Goal: Task Accomplishment & Management: Complete application form

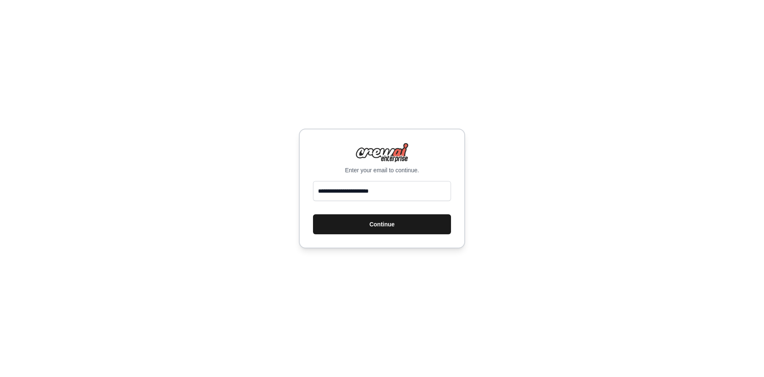
click at [406, 226] on button "Continue" at bounding box center [382, 224] width 138 height 20
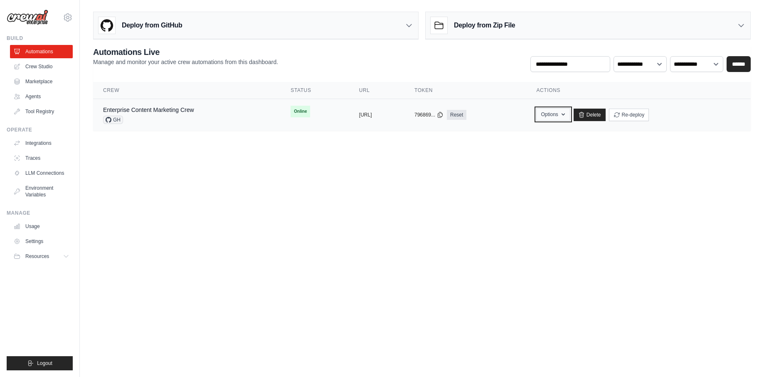
click at [570, 118] on button "Options" at bounding box center [553, 114] width 34 height 12
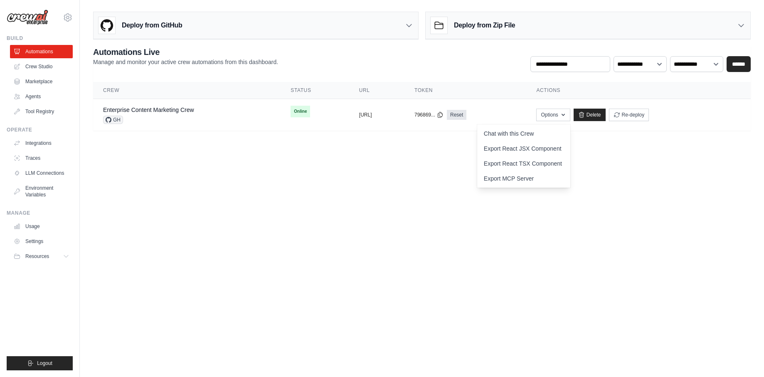
click at [499, 244] on body "[EMAIL_ADDRESS][DOMAIN_NAME] Settings Build Automations Crew Studio" at bounding box center [382, 188] width 764 height 377
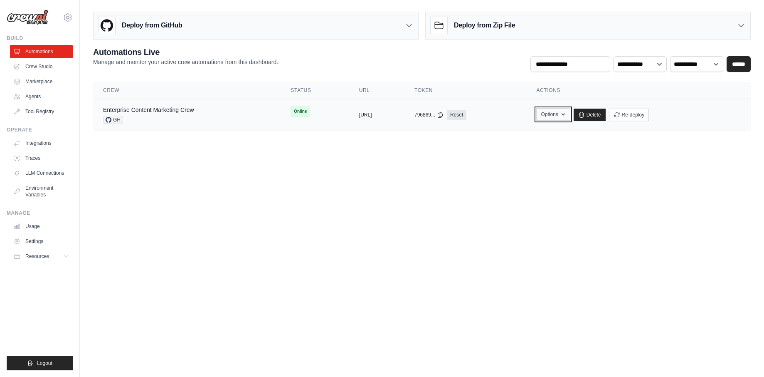
click at [570, 113] on button "Options" at bounding box center [553, 114] width 34 height 12
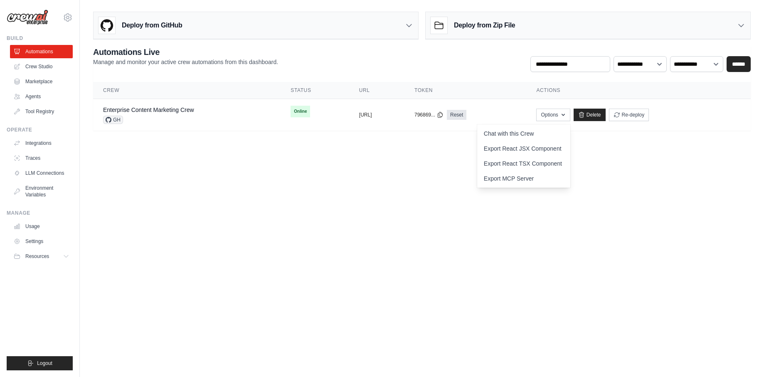
click at [249, 209] on body "[EMAIL_ADDRESS][DOMAIN_NAME] Settings Build Automations Crew Studio" at bounding box center [382, 188] width 764 height 377
click at [354, 109] on td "copied [URL]" at bounding box center [376, 115] width 55 height 32
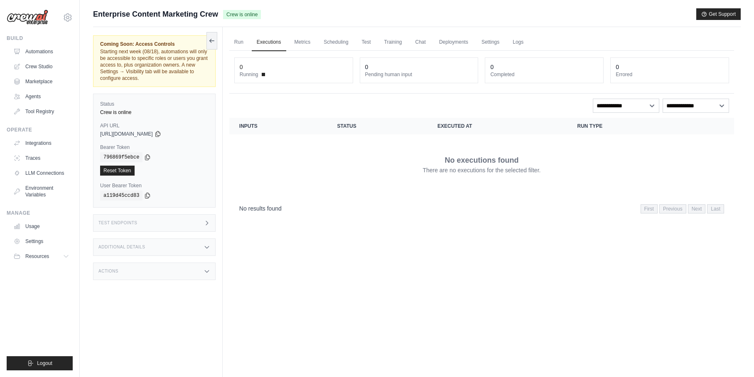
click at [186, 224] on div "Test Endpoints" at bounding box center [154, 222] width 123 height 17
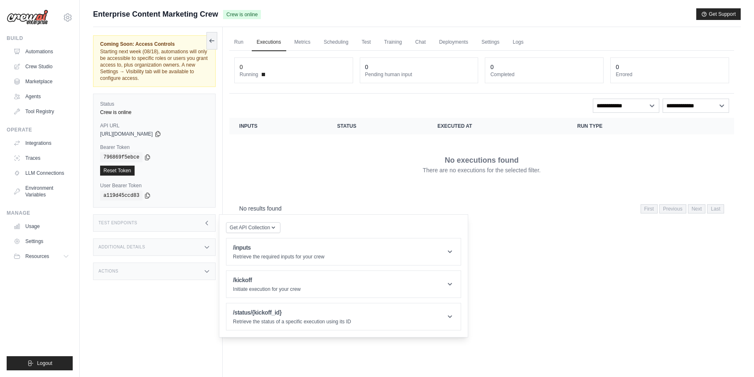
click at [464, 26] on div "Submit a support request Describe your issue or question * Please be specific a…" at bounding box center [417, 17] width 648 height 19
click at [303, 37] on link "Metrics" at bounding box center [303, 42] width 26 height 17
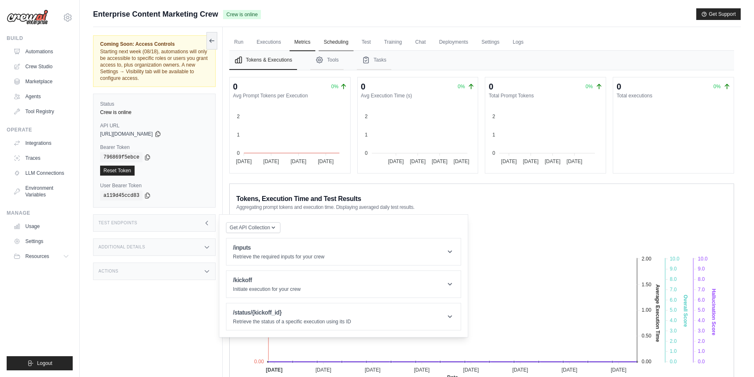
click at [345, 42] on link "Scheduling" at bounding box center [336, 42] width 34 height 17
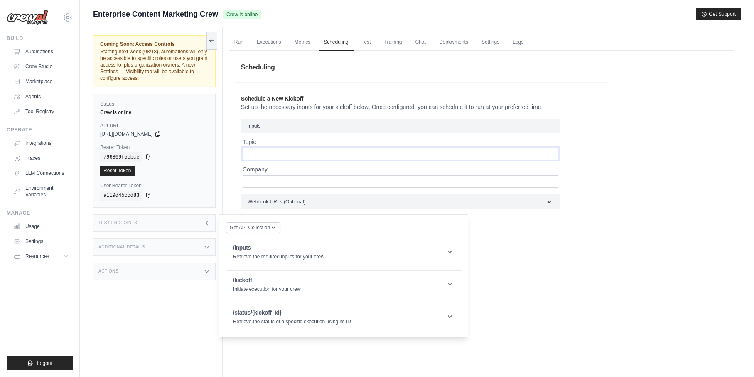
click at [359, 157] on input "Topic" at bounding box center [401, 154] width 316 height 12
click at [437, 46] on link "Deployments" at bounding box center [453, 42] width 39 height 17
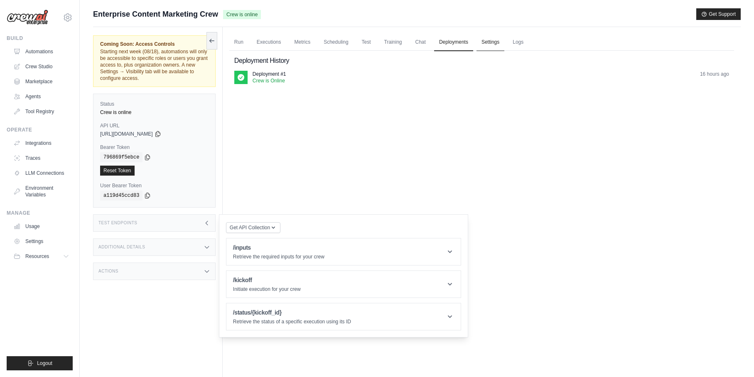
click at [496, 49] on link "Settings" at bounding box center [491, 42] width 28 height 17
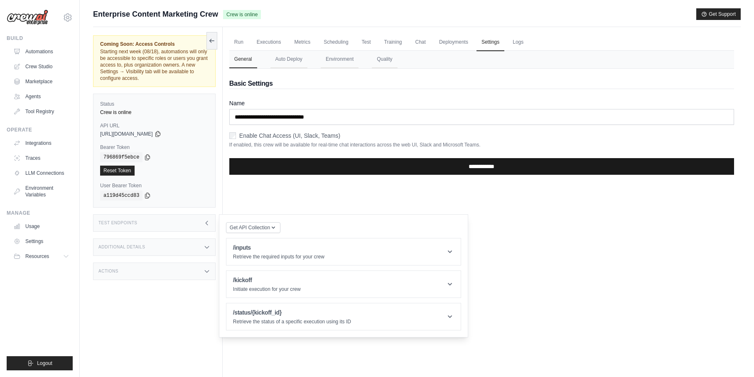
click at [352, 164] on input "**********" at bounding box center [481, 166] width 505 height 17
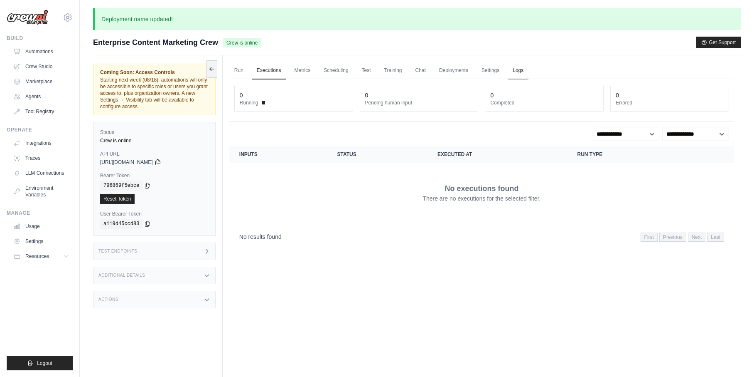
click at [515, 73] on link "Logs" at bounding box center [518, 70] width 21 height 17
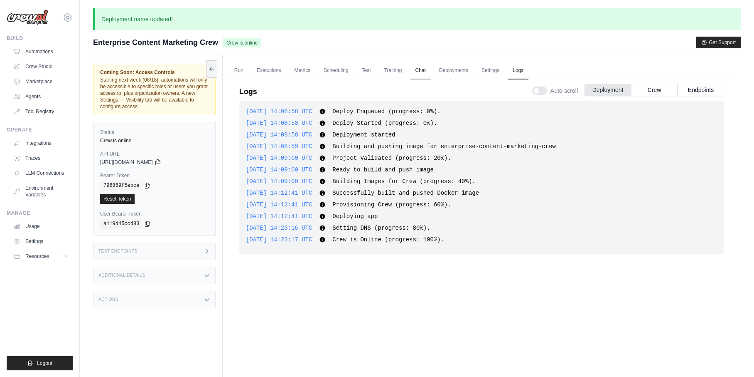
click at [413, 65] on link "Chat" at bounding box center [421, 70] width 20 height 17
click at [58, 90] on link "Agents" at bounding box center [42, 96] width 63 height 13
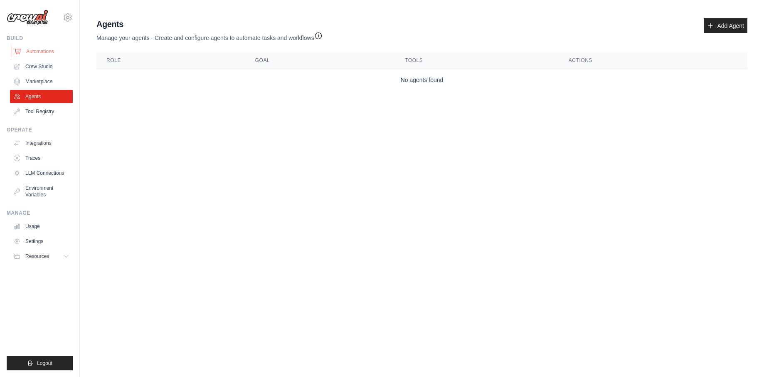
click at [41, 54] on link "Automations" at bounding box center [42, 51] width 63 height 13
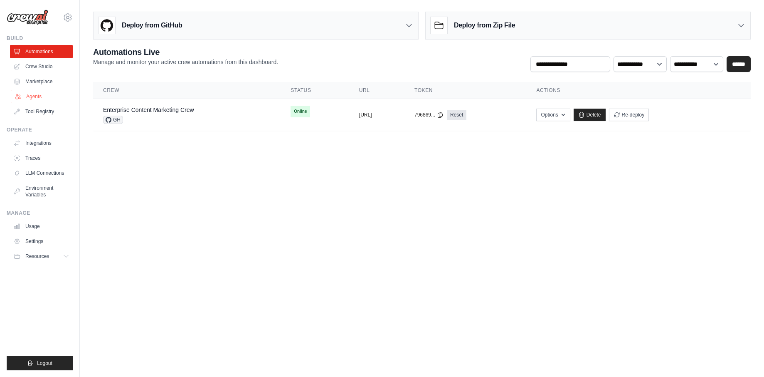
click at [39, 94] on link "Agents" at bounding box center [42, 96] width 63 height 13
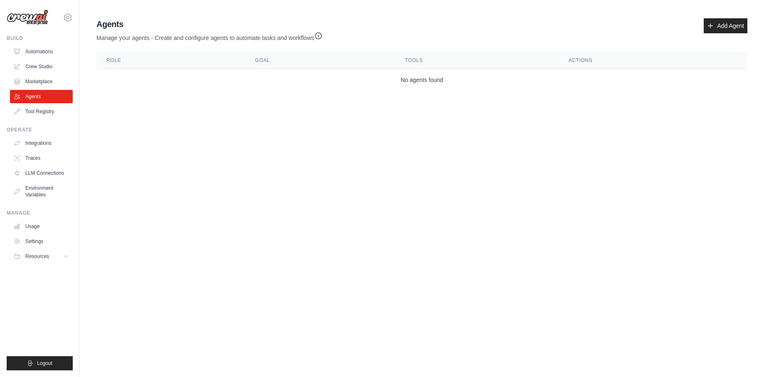
click at [741, 17] on div "Agents Manage your agents - Create and configure agents to automate tasks and w…" at bounding box center [421, 54] width 657 height 79
click at [739, 30] on link "Add Agent" at bounding box center [726, 25] width 44 height 15
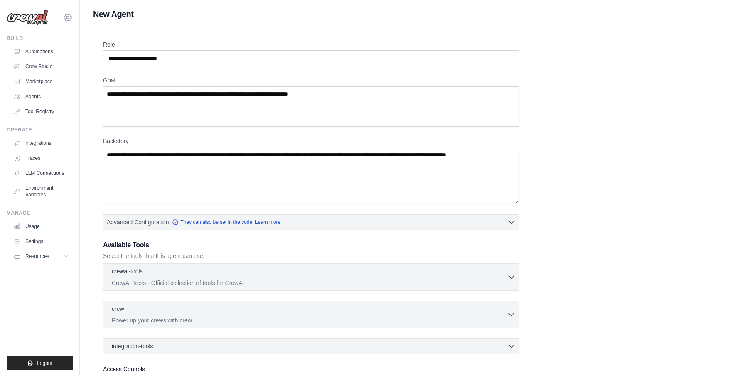
click at [67, 17] on icon at bounding box center [68, 17] width 10 height 10
click at [624, 197] on div "Role Goal Backstory Advanced Configuration They can also be set in the code. Le…" at bounding box center [417, 224] width 628 height 368
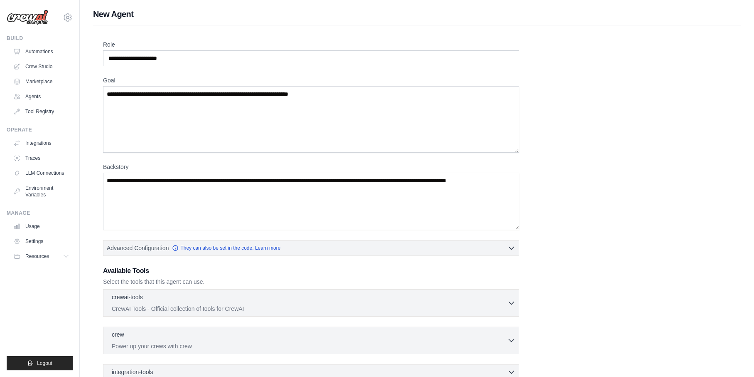
drag, startPoint x: 518, startPoint y: 121, endPoint x: 536, endPoint y: 146, distance: 31.4
click at [536, 146] on div "Role Goal Backstory Advanced Configuration They can also be set in the code. Le…" at bounding box center [417, 237] width 628 height 394
drag, startPoint x: 6, startPoint y: 192, endPoint x: 647, endPoint y: 173, distance: 640.7
click at [647, 174] on div "Role Goal Backstory Advanced Configuration They can also be set in the code. Le…" at bounding box center [417, 237] width 628 height 394
click at [471, 205] on textarea "Backstory" at bounding box center [311, 200] width 416 height 57
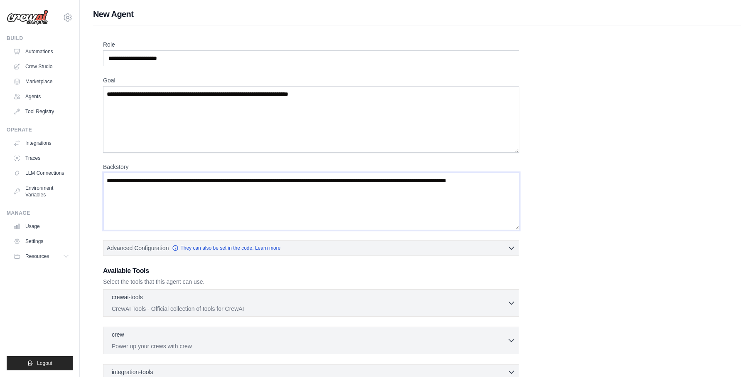
click at [455, 207] on textarea "Backstory" at bounding box center [311, 200] width 416 height 57
click at [456, 207] on textarea "Backstory" at bounding box center [311, 200] width 416 height 57
click at [455, 207] on textarea "Backstory" at bounding box center [311, 200] width 416 height 57
click at [440, 196] on textarea "Backstory" at bounding box center [311, 200] width 416 height 57
click at [435, 193] on textarea "Backstory" at bounding box center [311, 200] width 416 height 57
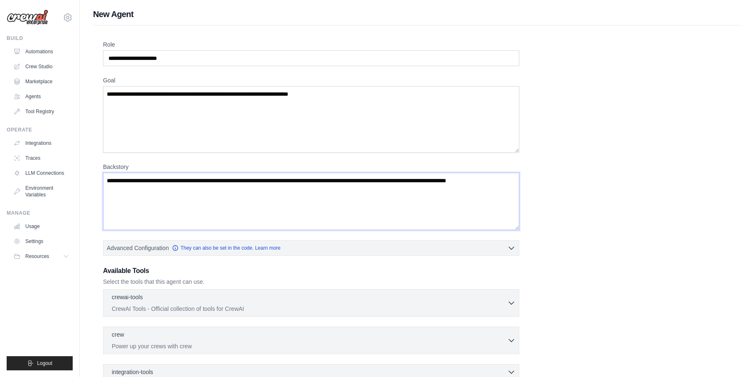
click at [435, 193] on textarea "Backstory" at bounding box center [311, 200] width 416 height 57
click at [404, 79] on label "Goal" at bounding box center [311, 80] width 416 height 8
click at [404, 86] on textarea "Goal" at bounding box center [311, 119] width 416 height 66
click at [402, 96] on textarea "Goal" at bounding box center [311, 119] width 416 height 66
click at [422, 65] on input "Role" at bounding box center [311, 58] width 416 height 16
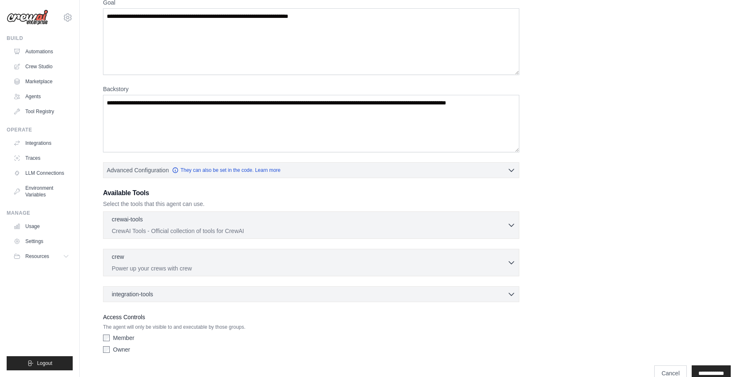
scroll to position [95, 0]
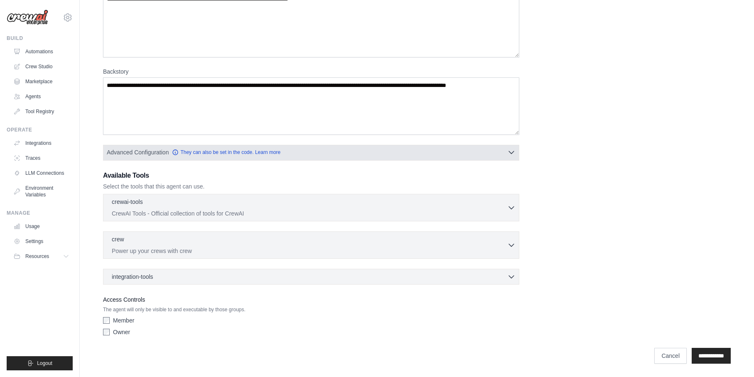
click at [482, 150] on button "Advanced Configuration They can also be set in the code. Learn more" at bounding box center [311, 152] width 416 height 15
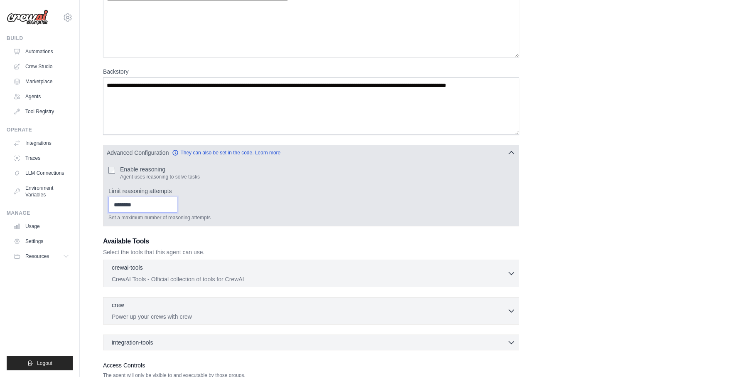
click at [154, 204] on input "Limit reasoning attempts" at bounding box center [142, 205] width 69 height 16
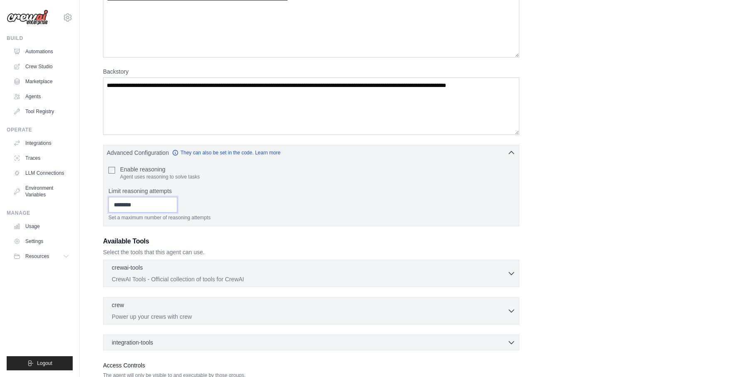
scroll to position [158, 0]
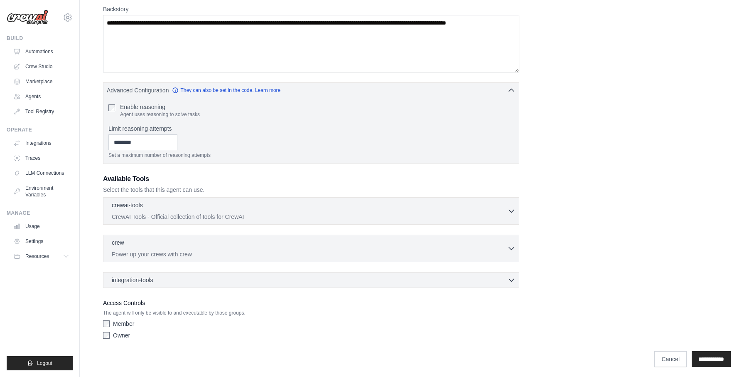
click at [252, 223] on div "crewai-tools 0 selected CrewAI Tools - Official collection of tools for CrewAI …" at bounding box center [311, 210] width 416 height 27
click at [293, 214] on p "CrewAI Tools - Official collection of tools for CrewAI" at bounding box center [310, 216] width 396 height 8
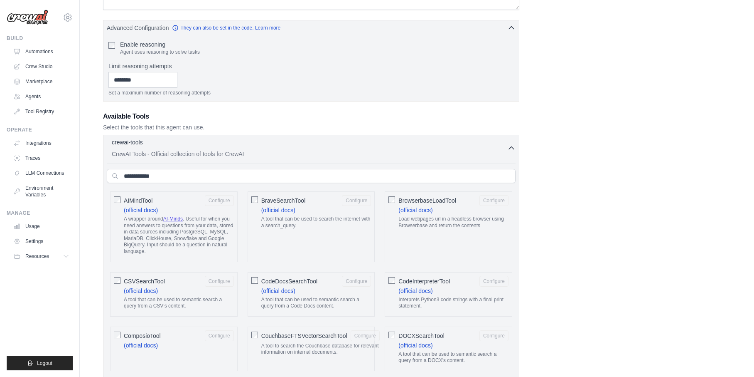
click at [306, 153] on p "CrewAI Tools - Official collection of tools for CrewAI" at bounding box center [310, 154] width 396 height 8
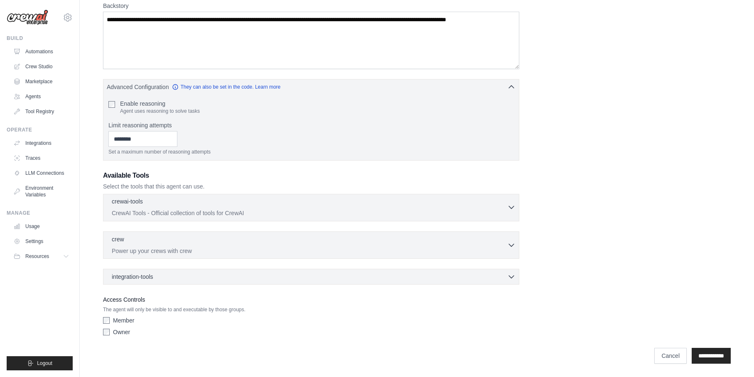
scroll to position [161, 0]
click at [303, 260] on div "crewai-tools 0 selected CrewAI Tools - Official collection of tools for CrewAI" at bounding box center [311, 239] width 416 height 91
click at [296, 252] on p "Power up your crews with crew" at bounding box center [310, 250] width 396 height 8
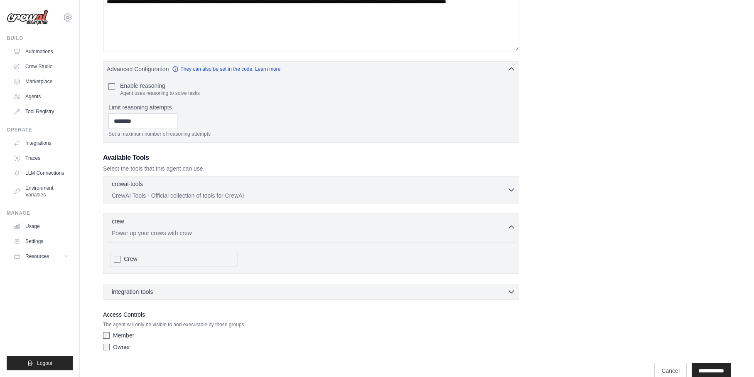
scroll to position [194, 0]
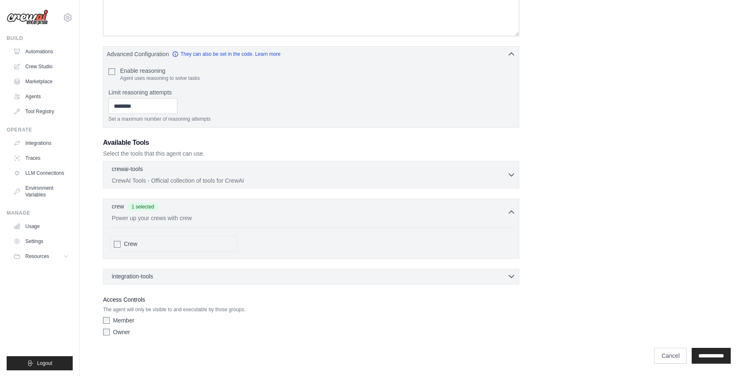
click at [172, 278] on div "integration-tools 0 selected" at bounding box center [314, 276] width 404 height 8
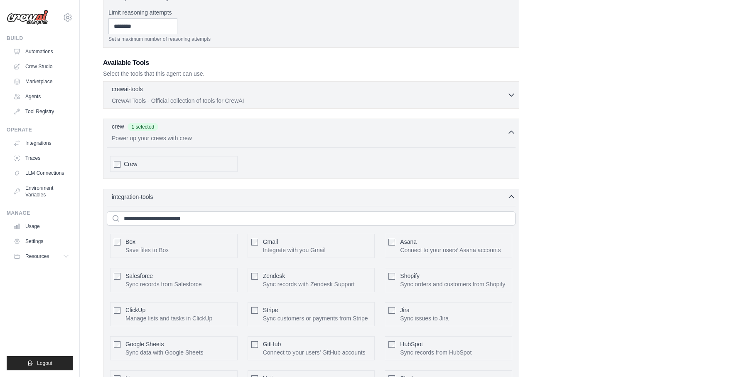
scroll to position [318, 0]
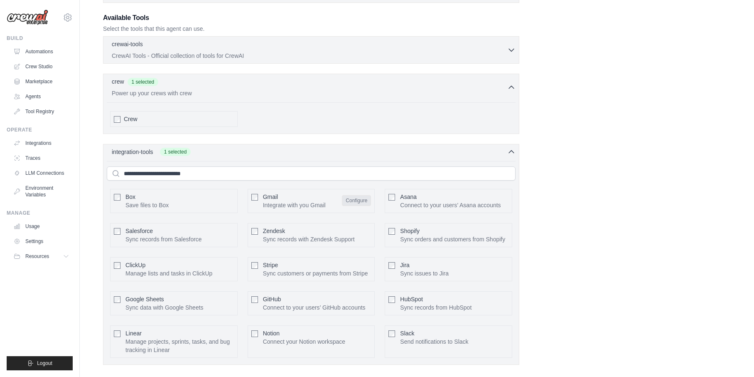
click at [343, 202] on button "Configure" at bounding box center [356, 200] width 29 height 11
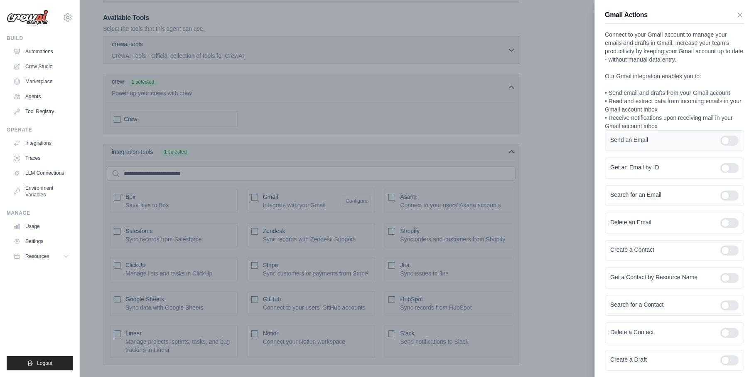
click at [721, 138] on div at bounding box center [730, 140] width 18 height 10
click at [721, 167] on div at bounding box center [730, 168] width 18 height 10
click at [721, 191] on div at bounding box center [730, 195] width 18 height 10
click at [721, 226] on div at bounding box center [730, 223] width 18 height 10
click at [715, 255] on div "Create a Contact" at bounding box center [674, 250] width 139 height 21
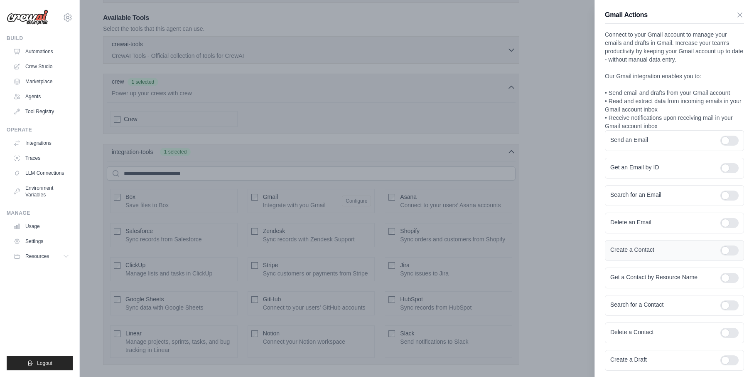
click at [721, 253] on div at bounding box center [730, 250] width 18 height 10
click at [721, 276] on div at bounding box center [730, 278] width 18 height 10
click at [719, 311] on div "Search for a Contact" at bounding box center [674, 305] width 139 height 21
click at [721, 307] on div at bounding box center [730, 305] width 18 height 10
click at [721, 332] on div at bounding box center [730, 333] width 18 height 10
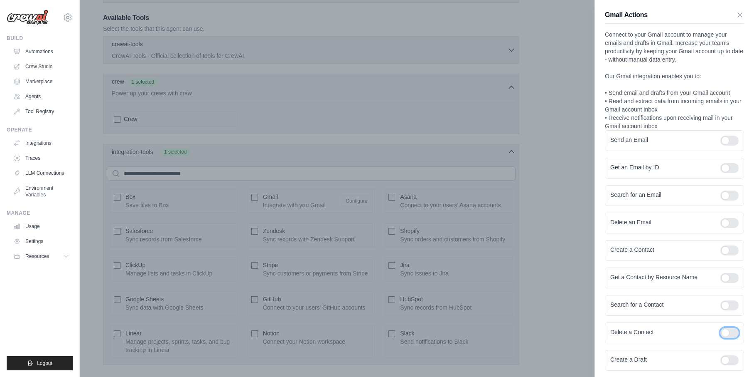
scroll to position [42, 0]
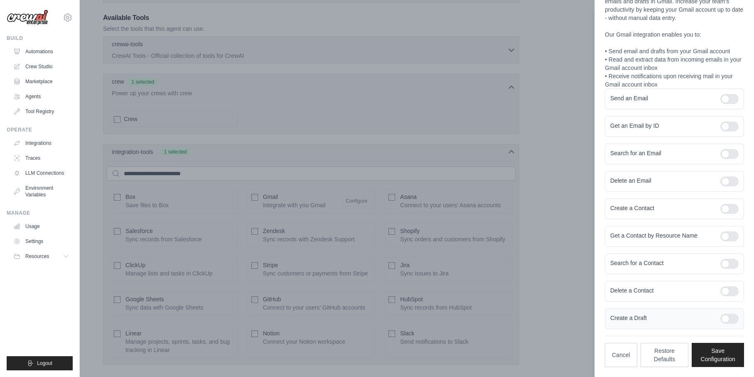
click at [721, 315] on div at bounding box center [730, 318] width 18 height 10
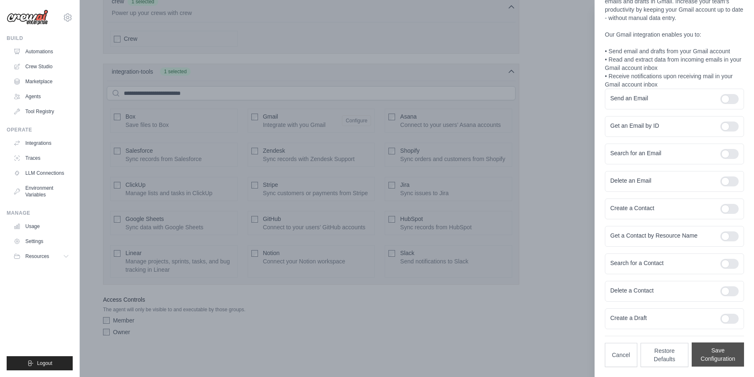
click at [714, 358] on button "Save Configuration" at bounding box center [718, 354] width 52 height 24
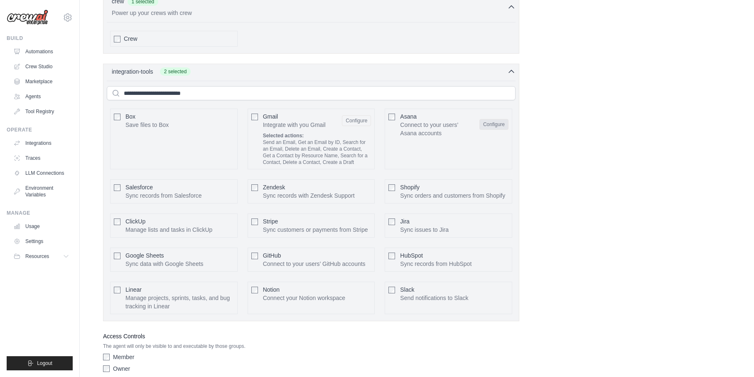
click at [500, 121] on button "Configure" at bounding box center [494, 124] width 29 height 11
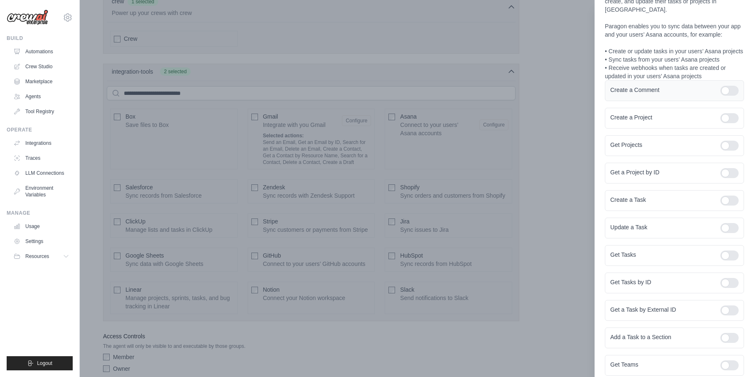
click at [721, 96] on div at bounding box center [730, 91] width 18 height 10
click at [714, 123] on div at bounding box center [726, 118] width 25 height 10
click at [721, 123] on div at bounding box center [730, 118] width 18 height 10
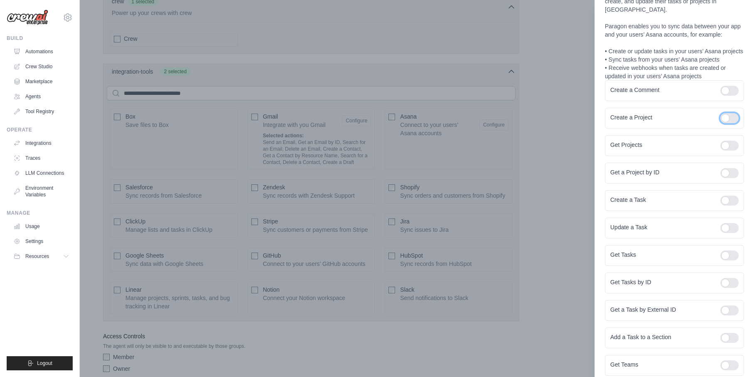
scroll to position [0, 0]
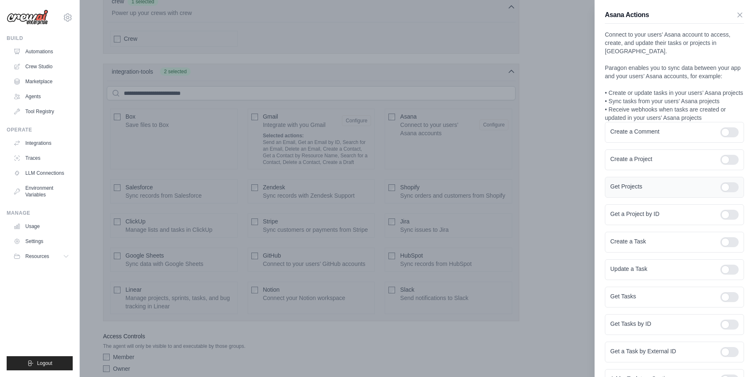
click at [721, 192] on div at bounding box center [730, 187] width 18 height 10
click at [721, 219] on div at bounding box center [730, 214] width 18 height 10
click at [722, 252] on div "Create a Task" at bounding box center [674, 241] width 139 height 21
click at [721, 246] on div at bounding box center [730, 242] width 18 height 10
click at [721, 274] on div at bounding box center [730, 269] width 18 height 10
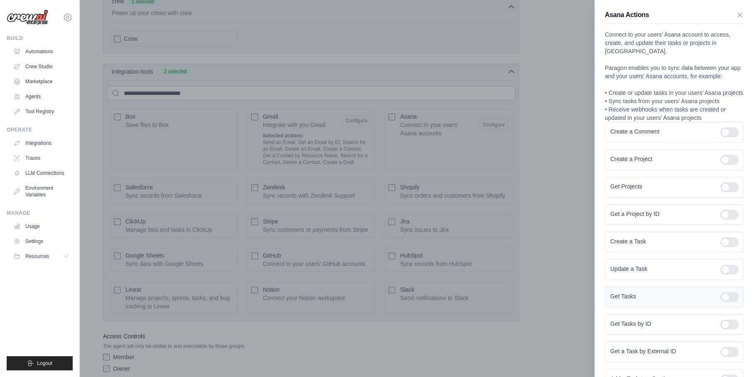
click at [721, 302] on div at bounding box center [730, 297] width 18 height 10
click at [721, 329] on div at bounding box center [730, 324] width 18 height 10
click at [721, 357] on div at bounding box center [730, 352] width 18 height 10
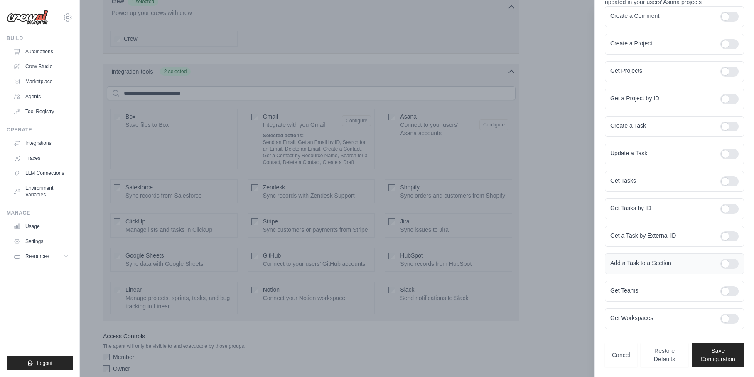
click at [721, 263] on div at bounding box center [730, 264] width 18 height 10
click at [721, 290] on div at bounding box center [730, 291] width 18 height 10
click at [721, 315] on div at bounding box center [730, 318] width 18 height 10
click at [724, 349] on button "Save Configuration" at bounding box center [718, 354] width 52 height 24
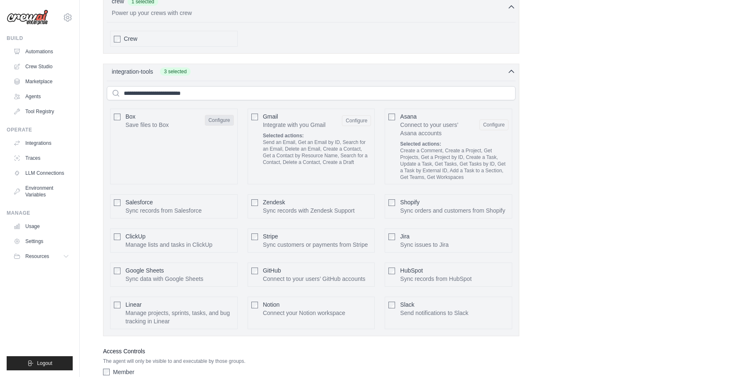
click at [215, 122] on button "Configure" at bounding box center [219, 120] width 29 height 11
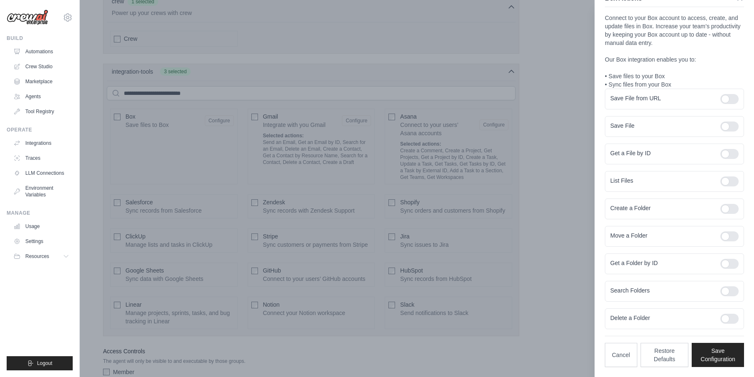
scroll to position [17, 0]
click at [721, 100] on div at bounding box center [730, 99] width 18 height 10
click at [721, 123] on div at bounding box center [730, 126] width 18 height 10
click at [725, 155] on div at bounding box center [730, 154] width 18 height 10
click at [725, 185] on div at bounding box center [730, 181] width 18 height 10
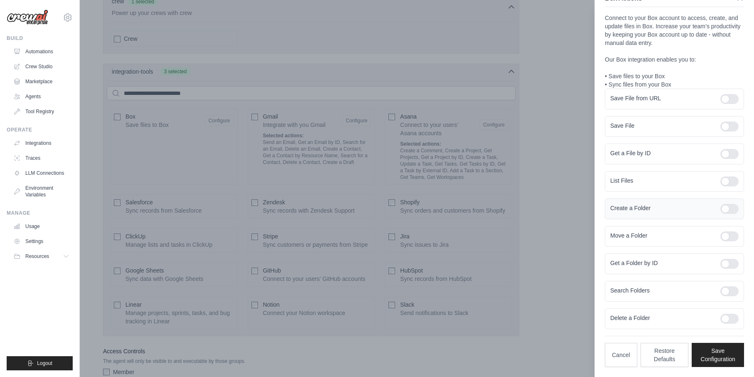
click at [719, 215] on div "Create a Folder" at bounding box center [674, 208] width 139 height 21
click at [721, 206] on div at bounding box center [730, 209] width 18 height 10
click at [722, 231] on div "Move a Folder" at bounding box center [674, 236] width 139 height 21
click at [716, 230] on div "Move a Folder" at bounding box center [674, 236] width 139 height 21
click at [721, 236] on div at bounding box center [730, 236] width 18 height 10
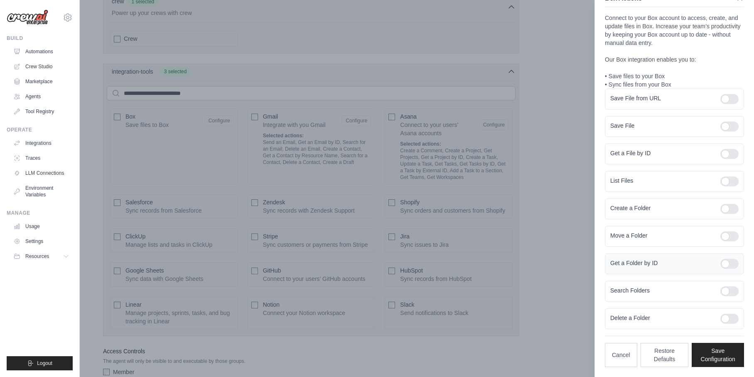
click at [723, 261] on div at bounding box center [730, 264] width 18 height 10
click at [721, 293] on div at bounding box center [730, 291] width 18 height 10
click at [721, 320] on div at bounding box center [730, 318] width 18 height 10
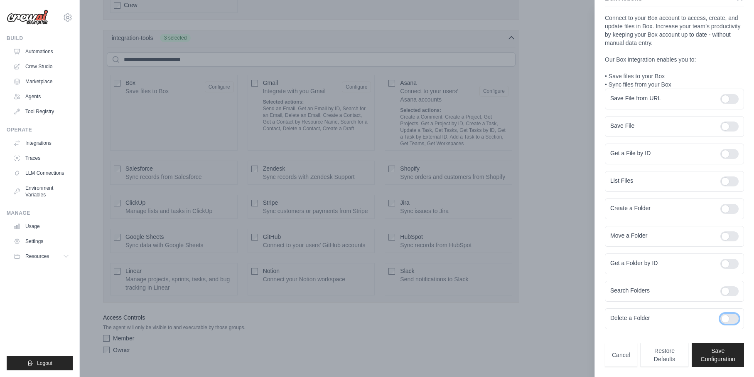
scroll to position [450, 0]
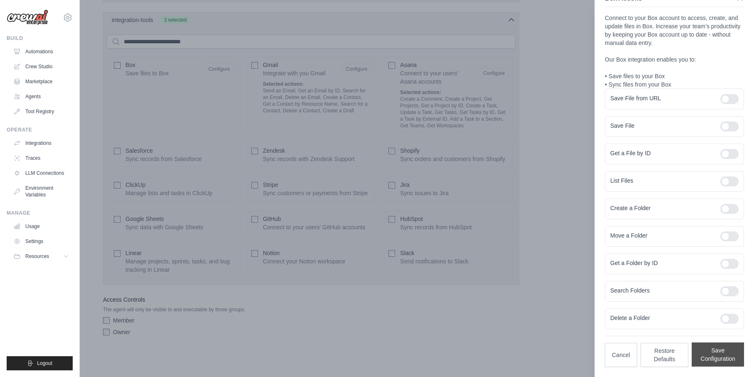
click at [715, 352] on button "Save Configuration" at bounding box center [718, 354] width 52 height 24
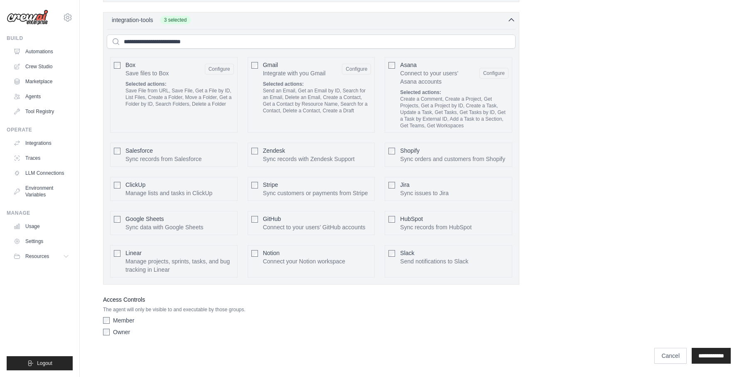
click at [392, 180] on div at bounding box center [392, 184] width 7 height 8
click at [490, 186] on button "Configure" at bounding box center [494, 188] width 29 height 11
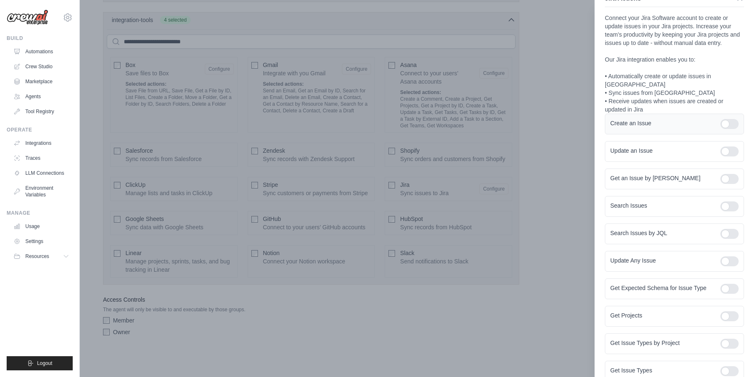
click at [721, 119] on div at bounding box center [730, 124] width 18 height 10
click at [722, 146] on div at bounding box center [730, 151] width 18 height 10
click at [721, 174] on div at bounding box center [730, 179] width 18 height 10
click at [721, 201] on div at bounding box center [730, 206] width 18 height 10
drag, startPoint x: 718, startPoint y: 227, endPoint x: 735, endPoint y: 217, distance: 19.4
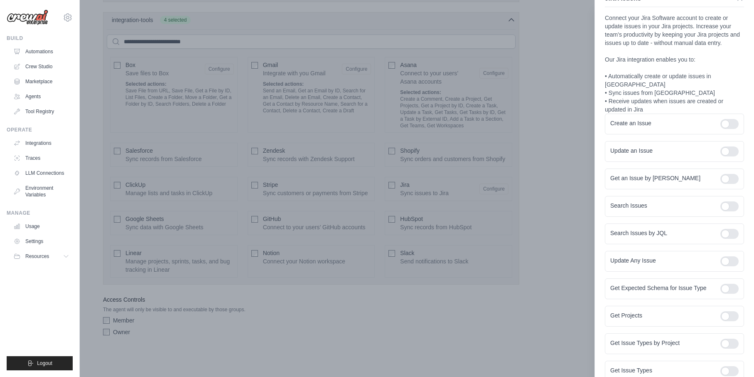
click at [721, 229] on div at bounding box center [730, 234] width 18 height 10
click at [721, 256] on div at bounding box center [730, 261] width 18 height 10
click at [721, 283] on div at bounding box center [730, 288] width 18 height 10
click at [721, 316] on div at bounding box center [730, 316] width 18 height 10
click at [723, 339] on div at bounding box center [730, 343] width 18 height 10
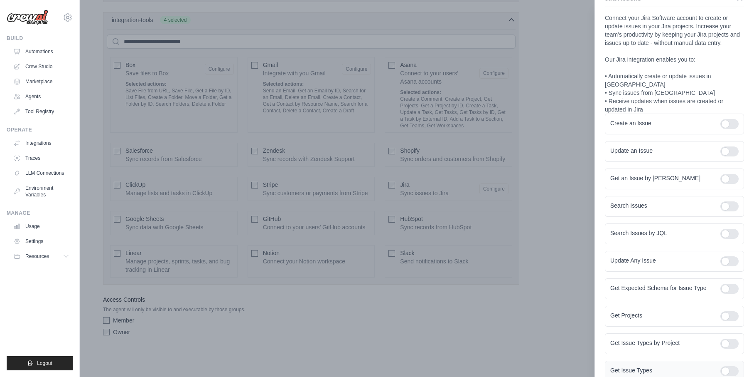
click at [721, 367] on div at bounding box center [730, 371] width 18 height 10
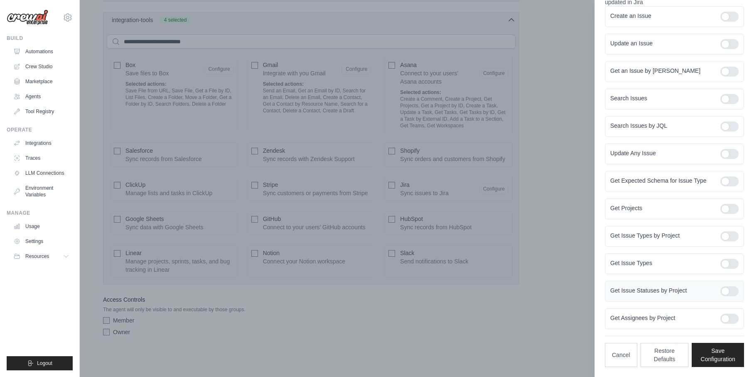
click at [717, 296] on div "Get Issue Statuses by Project" at bounding box center [674, 291] width 139 height 21
click at [721, 293] on div at bounding box center [730, 291] width 18 height 10
click at [721, 315] on div at bounding box center [730, 318] width 18 height 10
click at [705, 346] on button "Save Configuration" at bounding box center [718, 354] width 52 height 24
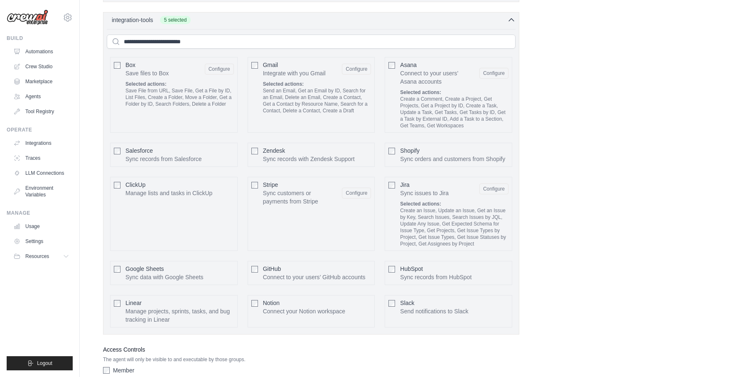
click at [259, 185] on div "Stripe Sync customers or payments from Stripe Configure" at bounding box center [312, 214] width 128 height 74
click at [352, 190] on button "Configure" at bounding box center [356, 192] width 29 height 11
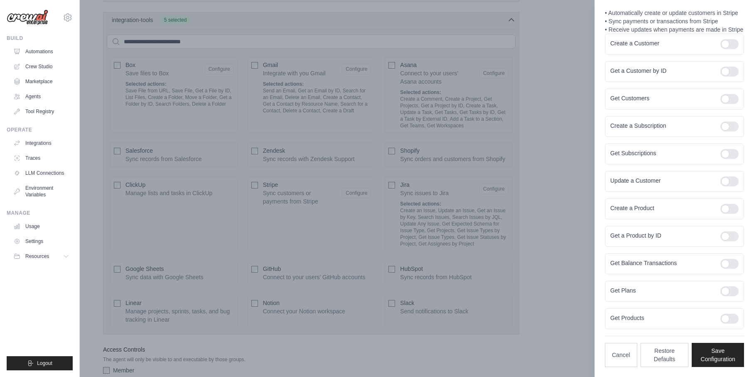
scroll to position [113, 0]
click at [721, 39] on div at bounding box center [730, 44] width 18 height 10
click at [717, 60] on form "Create a Customer Get a Customer by ID Get Customers Create a Subscription Get …" at bounding box center [674, 181] width 139 height 295
click at [721, 94] on div at bounding box center [730, 99] width 18 height 10
click at [721, 74] on div at bounding box center [730, 71] width 18 height 10
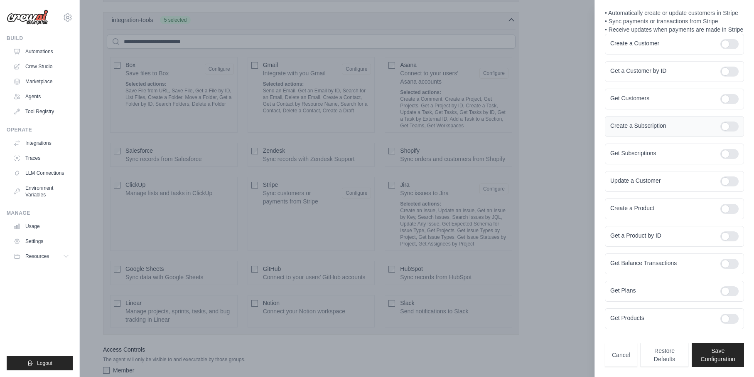
click at [724, 121] on div at bounding box center [730, 126] width 18 height 10
click at [711, 160] on div "Get Subscriptions" at bounding box center [674, 153] width 139 height 21
click at [717, 161] on div "Get Subscriptions" at bounding box center [674, 153] width 139 height 21
click at [721, 157] on div at bounding box center [730, 154] width 18 height 10
click at [721, 177] on div at bounding box center [730, 181] width 18 height 10
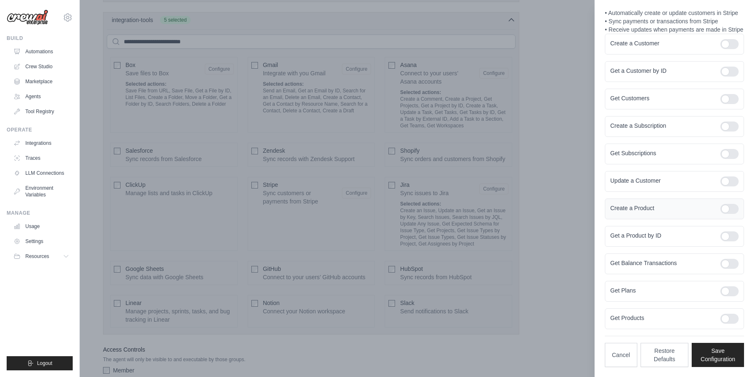
click at [722, 210] on div at bounding box center [730, 209] width 18 height 10
click at [721, 235] on div at bounding box center [730, 236] width 18 height 10
click at [720, 257] on div "Get Balance Transactions" at bounding box center [674, 263] width 139 height 21
click at [721, 263] on div at bounding box center [730, 264] width 18 height 10
click at [721, 289] on div at bounding box center [730, 291] width 18 height 10
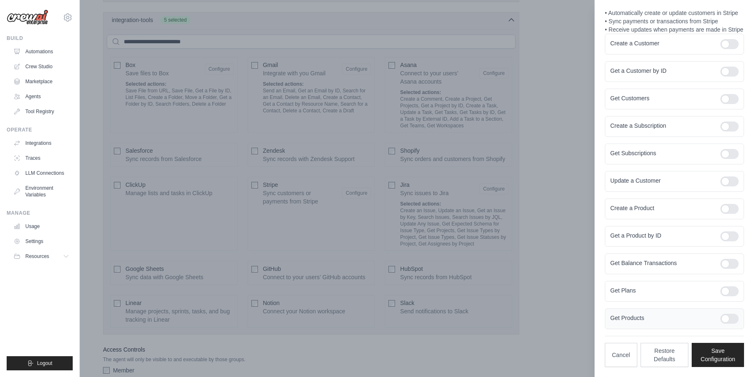
click at [721, 317] on div at bounding box center [730, 318] width 18 height 10
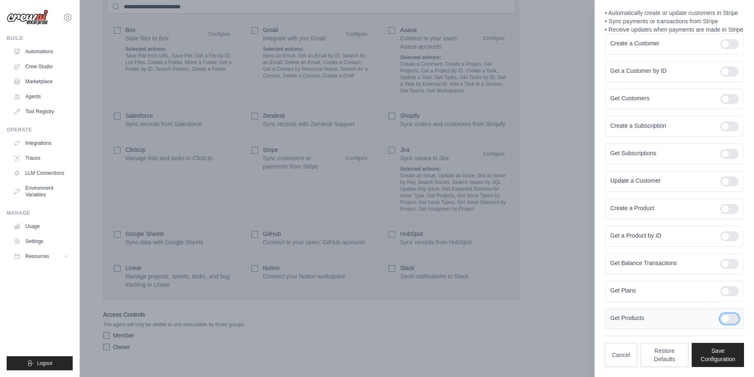
scroll to position [500, 0]
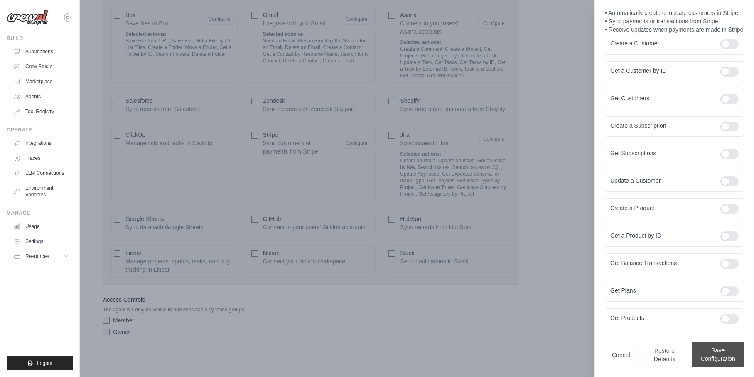
click at [702, 351] on button "Save Configuration" at bounding box center [718, 354] width 52 height 24
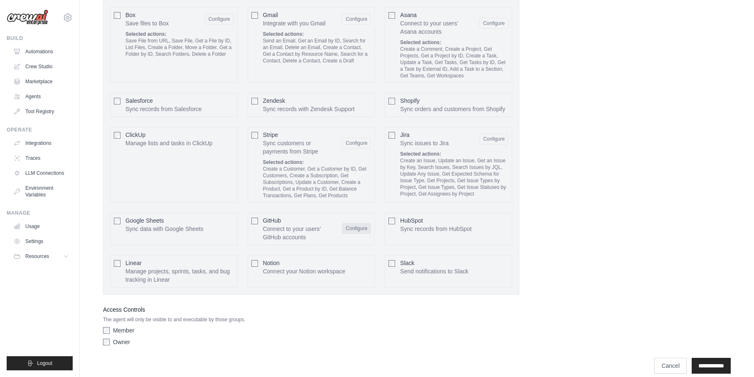
click at [346, 225] on button "Configure" at bounding box center [356, 228] width 29 height 11
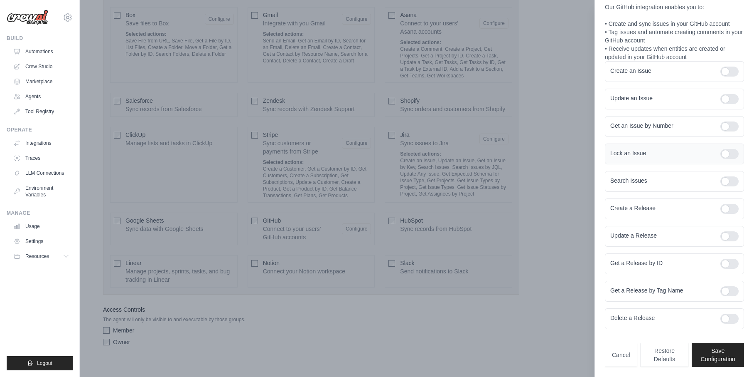
scroll to position [77, 0]
click at [729, 66] on div "Create an Issue" at bounding box center [674, 71] width 139 height 21
click at [718, 81] on div "Create an Issue" at bounding box center [674, 71] width 139 height 21
click at [719, 81] on div "Create an Issue" at bounding box center [674, 71] width 139 height 21
click at [721, 74] on div at bounding box center [730, 71] width 18 height 10
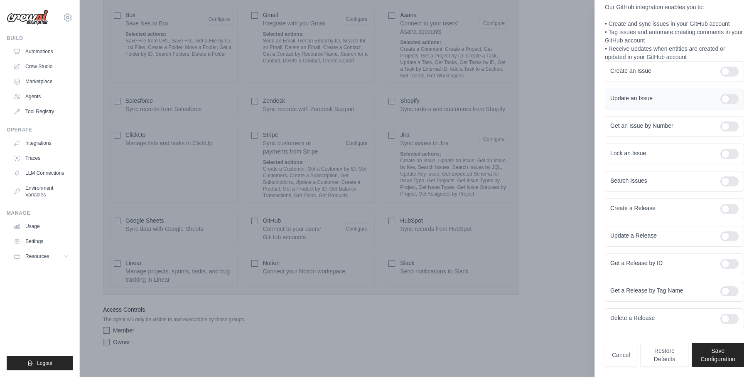
click at [723, 101] on div at bounding box center [730, 99] width 18 height 10
click at [724, 121] on div "Get an Issue by Number" at bounding box center [674, 126] width 139 height 21
click at [721, 126] on div at bounding box center [730, 126] width 18 height 10
click at [721, 150] on div at bounding box center [730, 154] width 18 height 10
click at [718, 175] on div "Search Issues" at bounding box center [674, 181] width 139 height 21
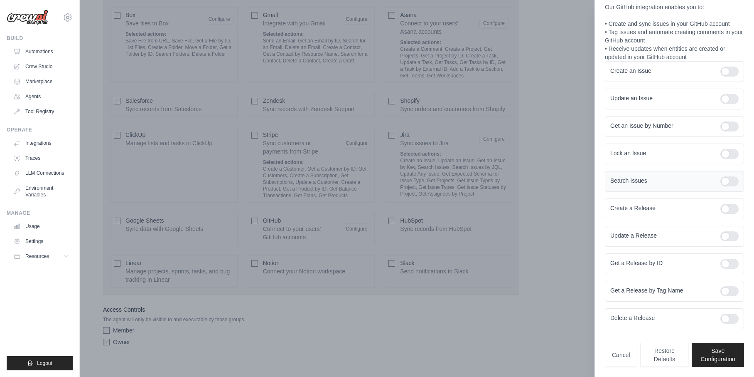
click at [721, 185] on div at bounding box center [730, 181] width 18 height 10
drag, startPoint x: 717, startPoint y: 206, endPoint x: 719, endPoint y: 247, distance: 41.2
click at [721, 205] on div at bounding box center [730, 209] width 18 height 10
click at [711, 230] on div "Update a Release" at bounding box center [674, 236] width 139 height 21
click at [721, 234] on div at bounding box center [730, 236] width 18 height 10
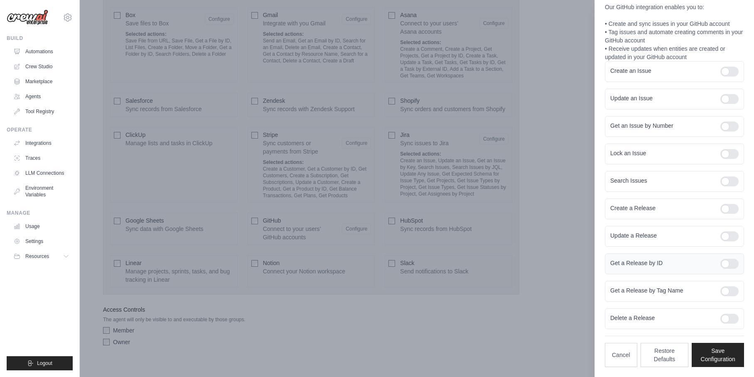
click at [721, 260] on div at bounding box center [730, 264] width 18 height 10
click at [721, 292] on div at bounding box center [730, 291] width 18 height 10
click at [721, 314] on div at bounding box center [730, 318] width 18 height 10
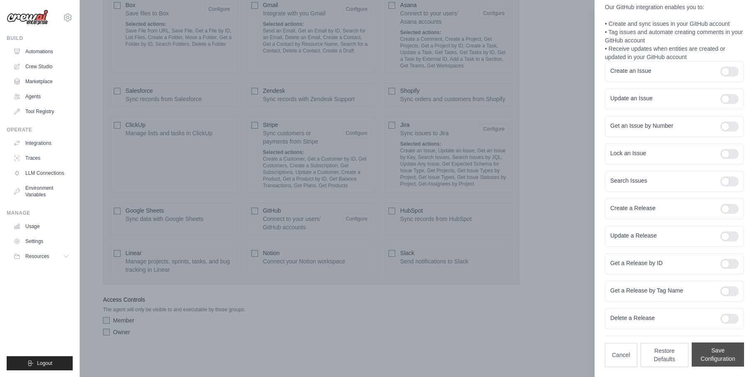
click at [699, 355] on button "Save Configuration" at bounding box center [718, 354] width 52 height 24
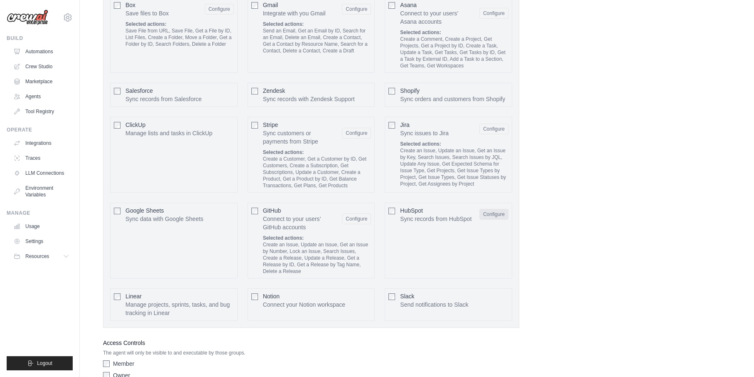
click at [480, 214] on button "Configure" at bounding box center [494, 214] width 29 height 11
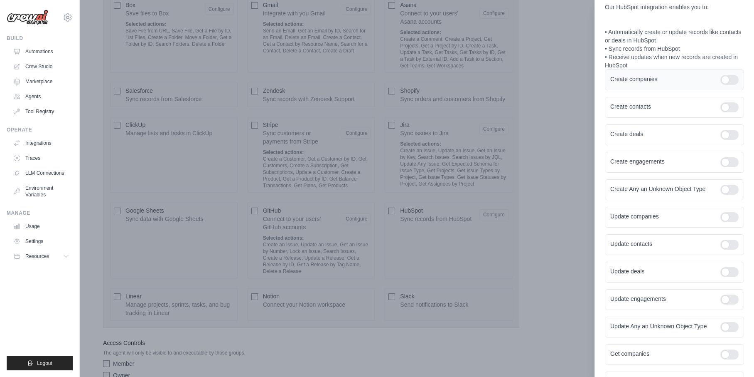
click at [721, 85] on div at bounding box center [730, 80] width 18 height 10
click at [721, 111] on div at bounding box center [730, 107] width 18 height 10
click at [721, 140] on div at bounding box center [730, 135] width 18 height 10
click at [721, 167] on div at bounding box center [730, 162] width 18 height 10
click at [721, 195] on div at bounding box center [730, 190] width 18 height 10
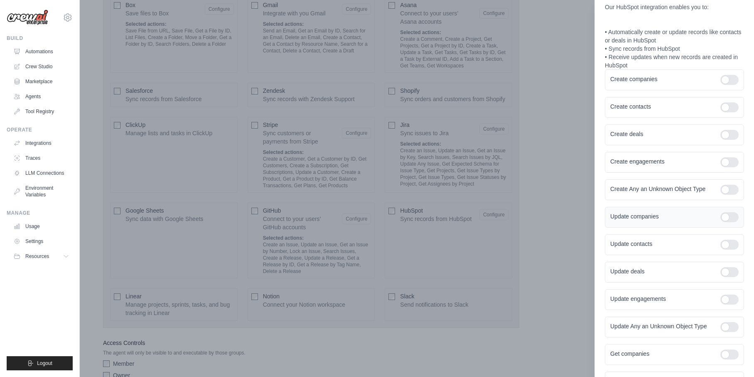
click at [721, 222] on div at bounding box center [730, 217] width 18 height 10
click at [721, 249] on div at bounding box center [730, 244] width 18 height 10
click at [721, 277] on div at bounding box center [730, 272] width 18 height 10
click at [721, 304] on div at bounding box center [730, 299] width 18 height 10
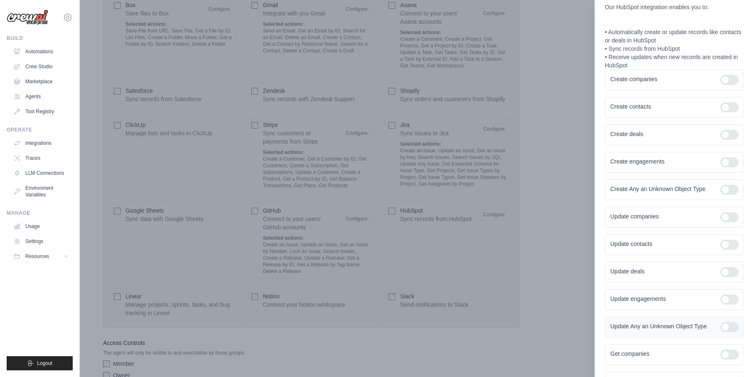
click at [721, 332] on div at bounding box center [730, 327] width 18 height 10
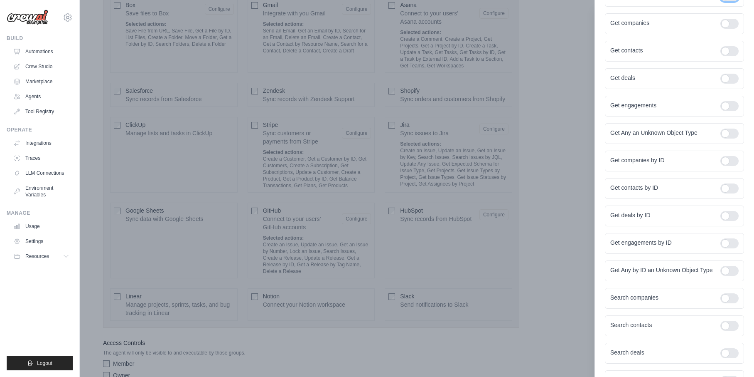
scroll to position [389, 0]
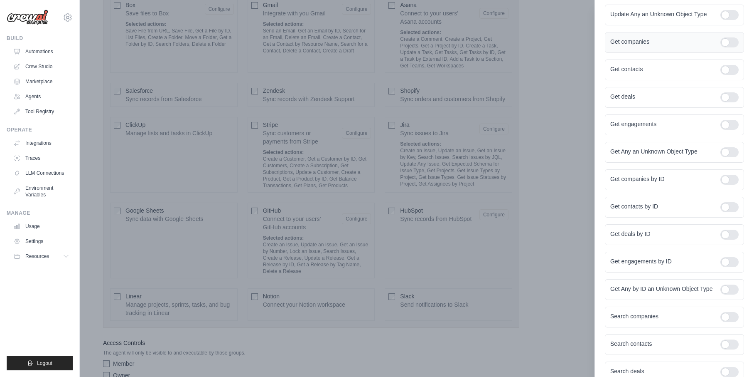
click at [714, 47] on div at bounding box center [726, 42] width 25 height 10
click at [723, 53] on div "Get companies" at bounding box center [674, 42] width 139 height 21
click at [714, 53] on form "Create companies Create contacts Create deals Create engagements Create Any an …" at bounding box center [674, 227] width 139 height 938
click at [721, 47] on div at bounding box center [730, 42] width 18 height 10
click at [722, 75] on div at bounding box center [730, 70] width 18 height 10
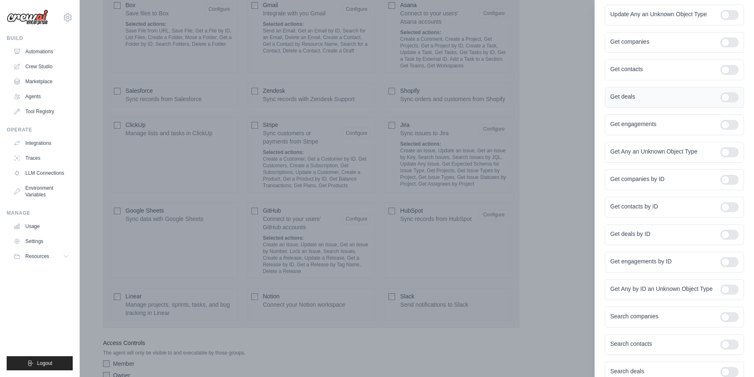
click at [721, 102] on div at bounding box center [730, 97] width 18 height 10
click at [721, 130] on div at bounding box center [730, 125] width 18 height 10
click at [721, 157] on div at bounding box center [730, 152] width 18 height 10
click at [721, 190] on div "Get companies by ID" at bounding box center [674, 179] width 139 height 21
click at [721, 185] on div at bounding box center [730, 180] width 18 height 10
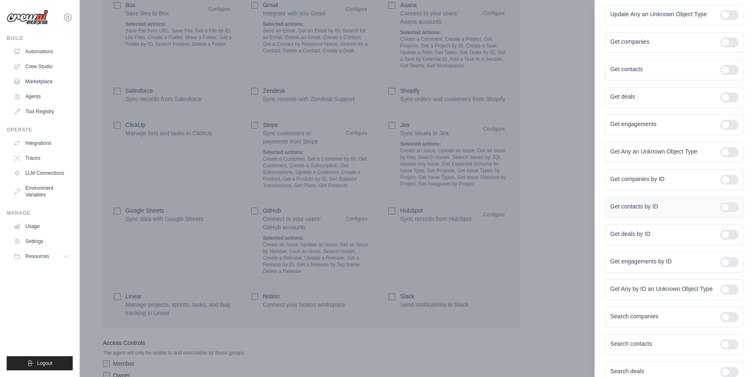
click at [721, 212] on div at bounding box center [730, 207] width 18 height 10
click at [721, 239] on div at bounding box center [730, 234] width 18 height 10
click at [721, 267] on div at bounding box center [730, 262] width 18 height 10
click at [721, 294] on div at bounding box center [730, 289] width 18 height 10
drag, startPoint x: 718, startPoint y: 352, endPoint x: 721, endPoint y: 313, distance: 38.3
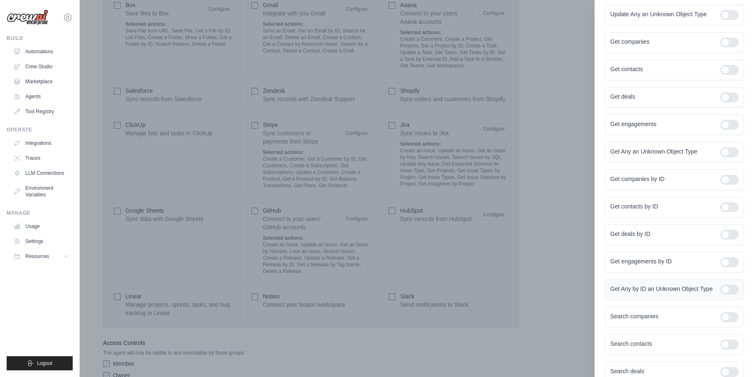
click at [721, 322] on div at bounding box center [730, 317] width 18 height 10
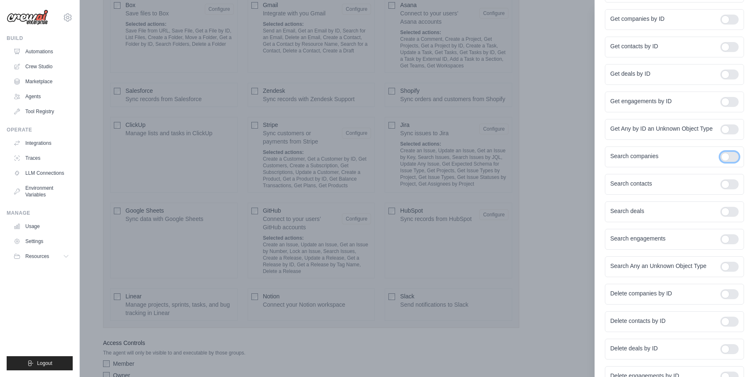
scroll to position [638, 0]
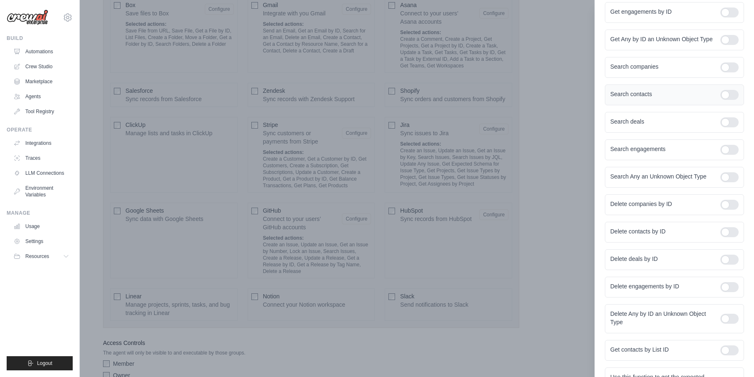
click at [714, 105] on div "Search contacts" at bounding box center [674, 94] width 139 height 21
click at [721, 100] on div at bounding box center [730, 95] width 18 height 10
click at [721, 127] on div at bounding box center [730, 122] width 18 height 10
click at [721, 160] on div "Search engagements" at bounding box center [674, 149] width 139 height 21
click at [721, 155] on div at bounding box center [730, 150] width 18 height 10
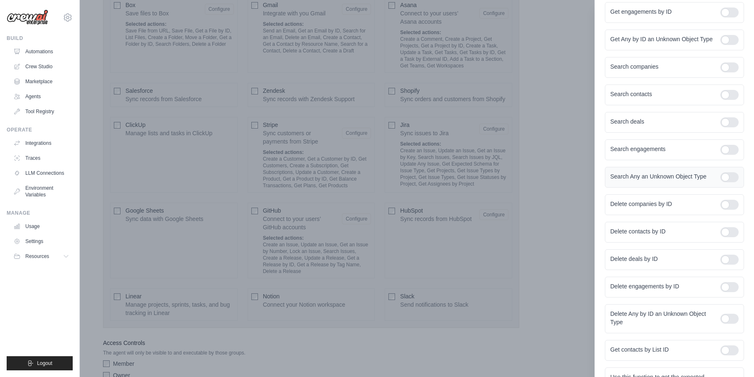
click at [721, 182] on div at bounding box center [730, 177] width 18 height 10
click at [721, 215] on div "Delete companies by ID" at bounding box center [674, 204] width 139 height 21
click at [721, 209] on div at bounding box center [730, 204] width 18 height 10
click at [721, 237] on div at bounding box center [730, 232] width 18 height 10
click at [721, 264] on div at bounding box center [730, 259] width 18 height 10
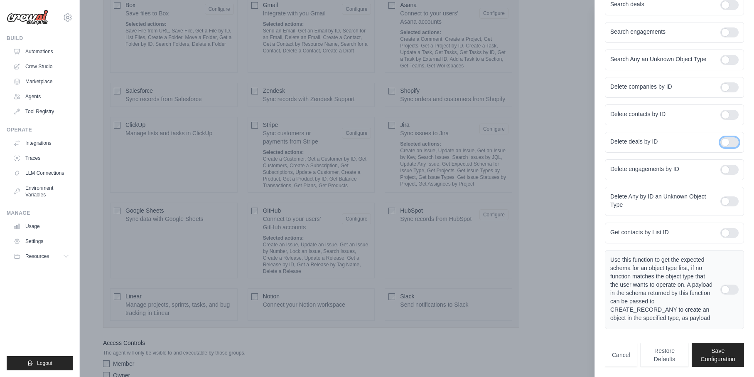
scroll to position [814, 0]
click at [722, 165] on div at bounding box center [730, 170] width 18 height 10
click at [726, 196] on div at bounding box center [730, 201] width 18 height 10
click at [721, 228] on div at bounding box center [730, 233] width 18 height 10
click at [721, 284] on div at bounding box center [730, 289] width 18 height 10
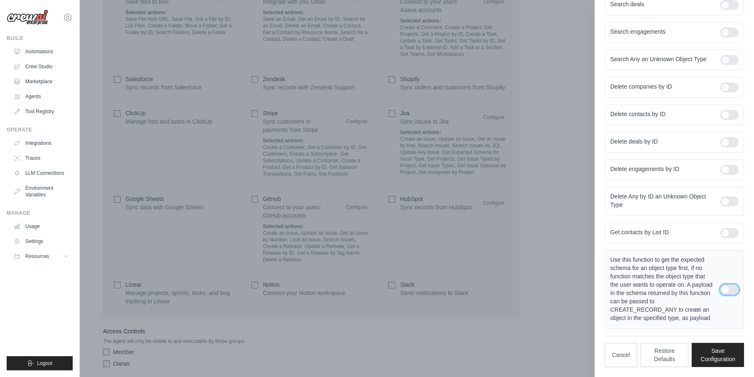
scroll to position [553, 0]
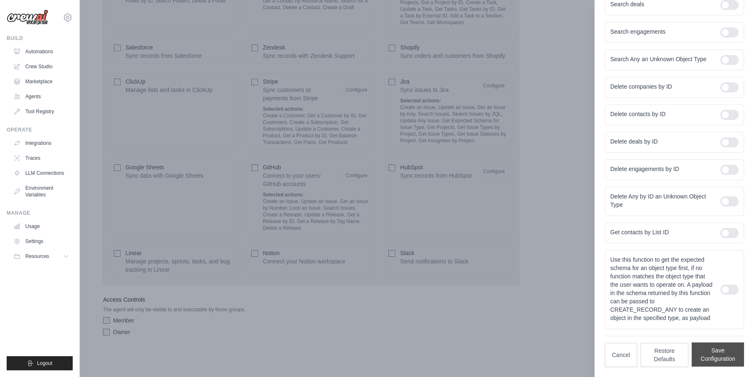
click at [717, 357] on button "Save Configuration" at bounding box center [718, 354] width 52 height 24
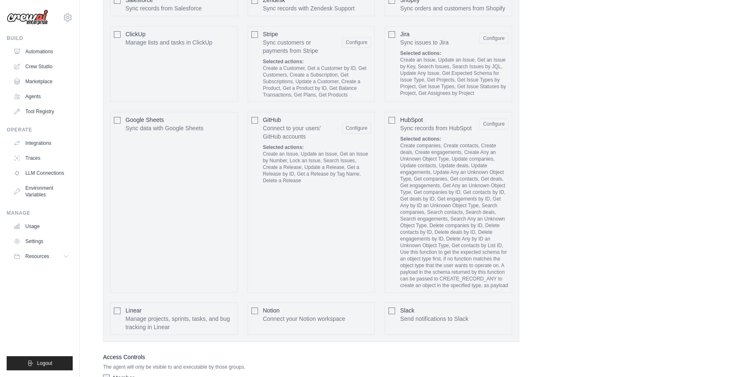
scroll to position [616, 0]
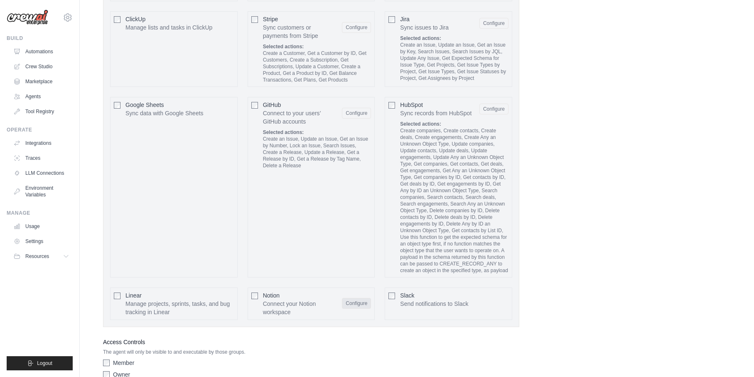
click at [360, 305] on button "Configure" at bounding box center [356, 303] width 29 height 11
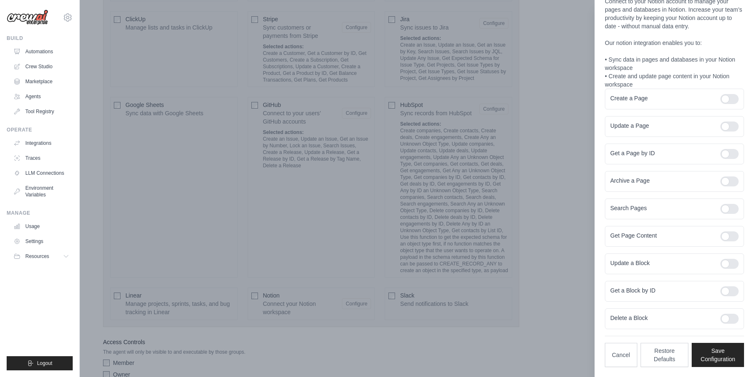
scroll to position [33, 0]
click at [721, 102] on div at bounding box center [730, 99] width 18 height 10
click at [724, 124] on div at bounding box center [730, 126] width 18 height 10
click at [722, 150] on div at bounding box center [730, 154] width 18 height 10
click at [722, 187] on div "Archive a Page" at bounding box center [674, 181] width 139 height 21
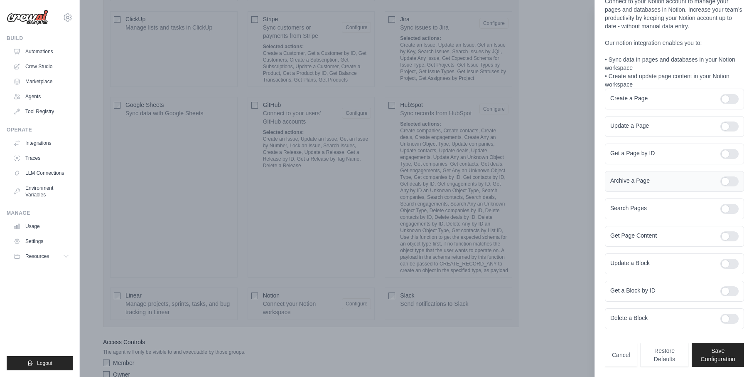
click at [721, 186] on div at bounding box center [730, 181] width 18 height 10
click at [721, 208] on div at bounding box center [730, 209] width 18 height 10
click at [721, 234] on div at bounding box center [730, 236] width 18 height 10
click at [721, 264] on div at bounding box center [730, 264] width 18 height 10
click at [721, 294] on div at bounding box center [730, 291] width 18 height 10
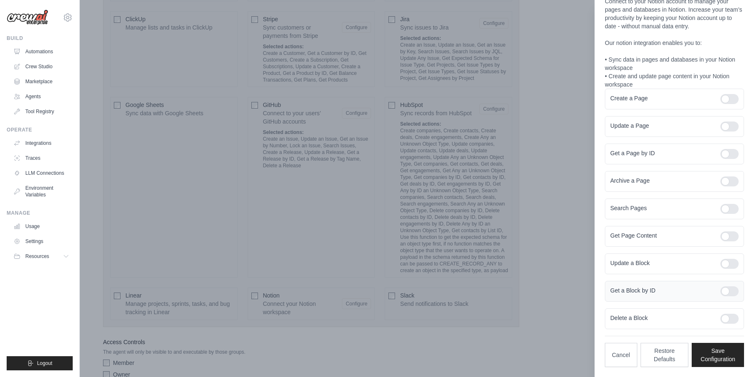
drag, startPoint x: 726, startPoint y: 316, endPoint x: 717, endPoint y: 281, distance: 36.5
click at [727, 316] on div at bounding box center [730, 318] width 18 height 10
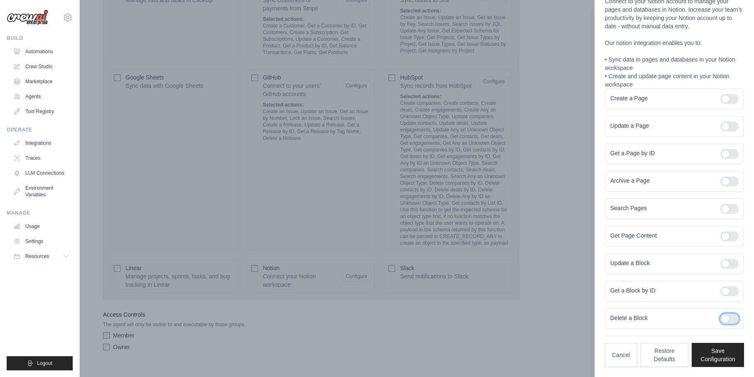
scroll to position [658, 0]
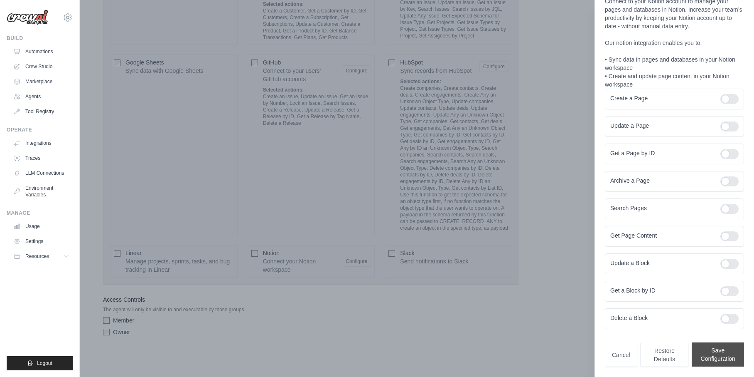
click at [704, 352] on button "Save Configuration" at bounding box center [718, 354] width 52 height 24
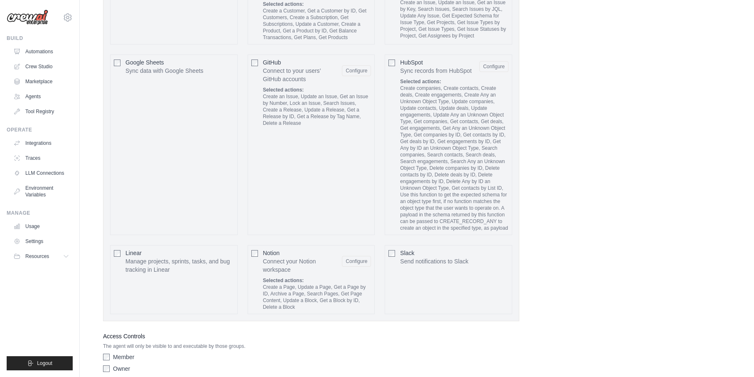
click at [387, 251] on div "Slack Send notifications to Slack Configure" at bounding box center [449, 279] width 128 height 69
click at [396, 255] on div "Slack Send notifications to Slack Configure" at bounding box center [449, 279] width 128 height 69
click at [492, 257] on button "Configure" at bounding box center [494, 256] width 29 height 11
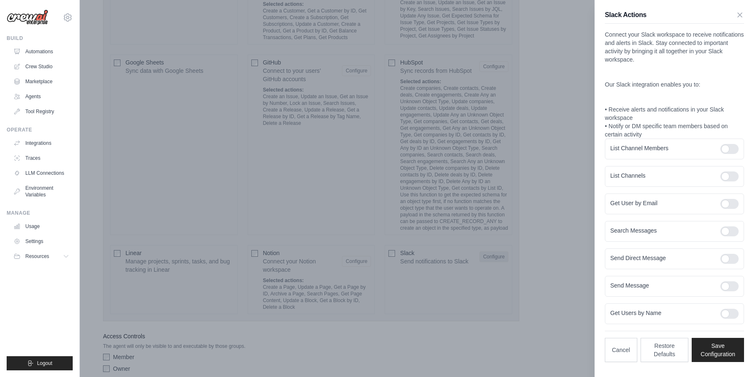
scroll to position [0, 0]
click at [738, 148] on div at bounding box center [730, 149] width 18 height 10
click at [730, 175] on div at bounding box center [730, 176] width 18 height 10
click at [728, 204] on div at bounding box center [730, 204] width 18 height 10
click at [728, 234] on div at bounding box center [730, 231] width 18 height 10
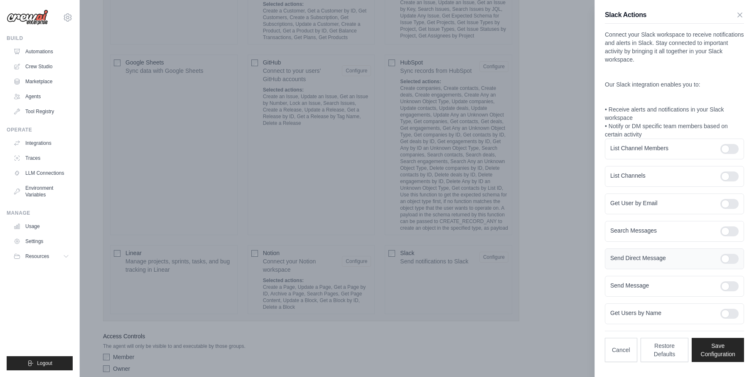
click at [729, 262] on div at bounding box center [730, 259] width 18 height 10
click at [732, 286] on div at bounding box center [730, 286] width 18 height 10
click at [738, 313] on div at bounding box center [730, 313] width 18 height 10
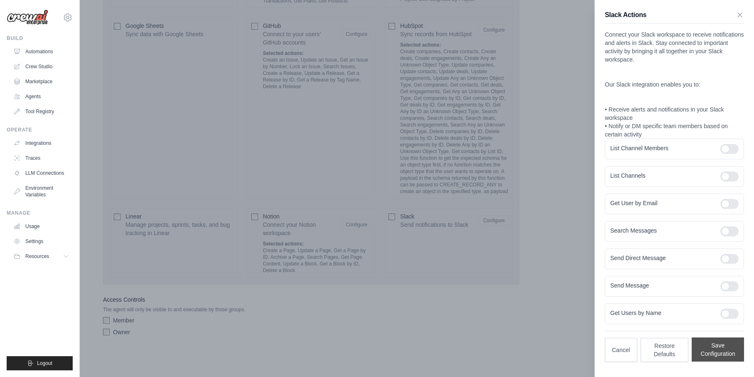
click at [711, 349] on button "Save Configuration" at bounding box center [718, 349] width 52 height 24
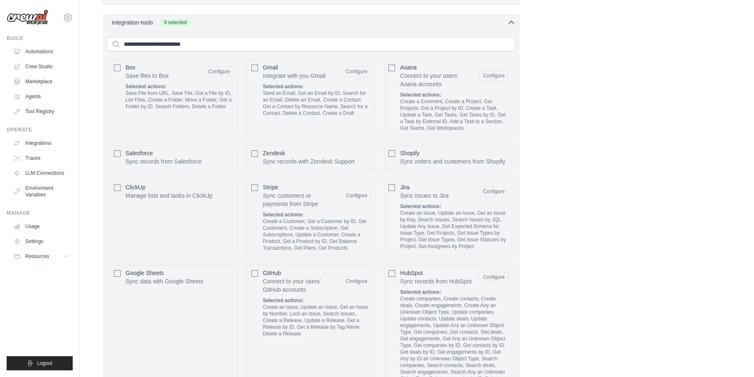
scroll to position [445, 0]
click at [209, 194] on button "Configure" at bounding box center [219, 197] width 29 height 11
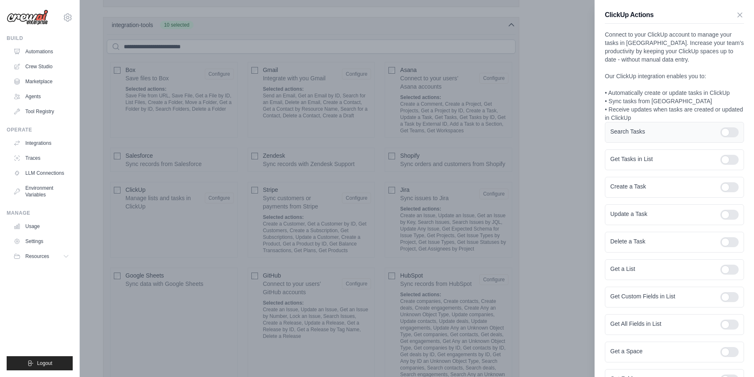
click at [721, 131] on div at bounding box center [730, 132] width 18 height 10
click at [721, 160] on div at bounding box center [730, 160] width 18 height 10
click at [722, 172] on form "Search Tasks Get Tasks in List Create a Task Update a Task Delete a Task Get a …" at bounding box center [674, 269] width 139 height 295
click at [721, 183] on div at bounding box center [730, 187] width 18 height 10
click at [726, 198] on form "Search Tasks Get Tasks in List Create a Task Update a Task Delete a Task Get a …" at bounding box center [674, 269] width 139 height 295
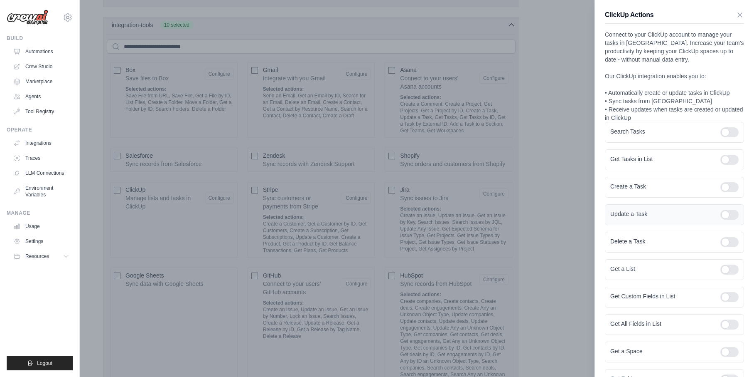
drag, startPoint x: 719, startPoint y: 207, endPoint x: 714, endPoint y: 217, distance: 11.7
click at [719, 207] on div "Update a Task" at bounding box center [674, 214] width 139 height 21
click at [721, 243] on div at bounding box center [730, 242] width 18 height 10
click at [713, 207] on div "Update a Task" at bounding box center [674, 214] width 139 height 21
click at [713, 202] on form "Search Tasks Get Tasks in List Create a Task Update a Task Delete a Task Get a …" at bounding box center [674, 269] width 139 height 295
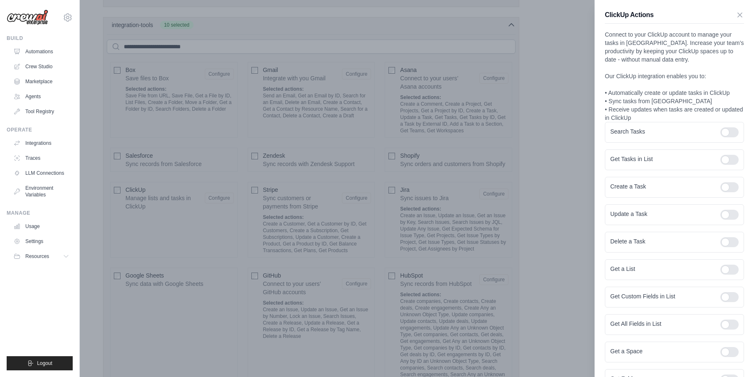
click at [100, 114] on div at bounding box center [377, 188] width 754 height 377
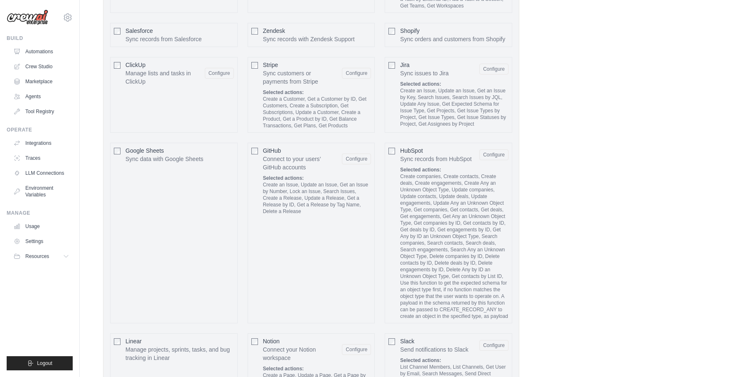
scroll to position [507, 0]
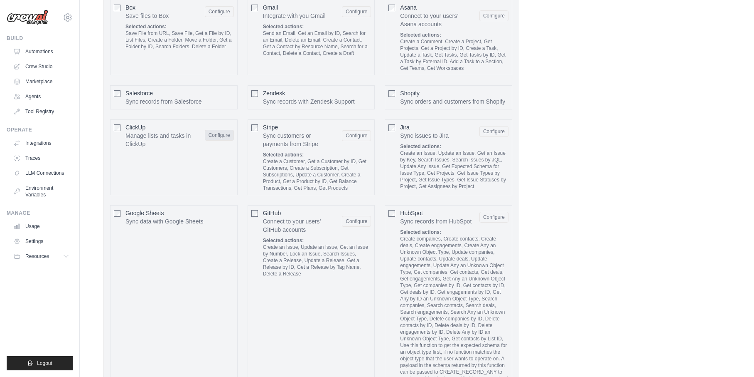
click at [225, 135] on button "Configure" at bounding box center [219, 135] width 29 height 11
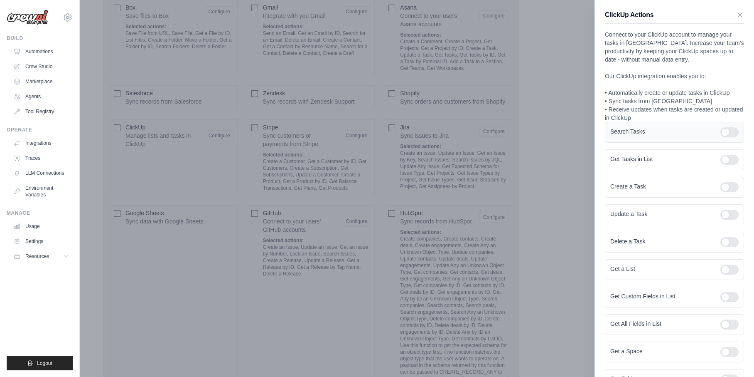
click at [726, 125] on div "Search Tasks" at bounding box center [674, 132] width 139 height 21
click at [721, 128] on div at bounding box center [730, 132] width 18 height 10
click at [721, 160] on div at bounding box center [730, 160] width 18 height 10
click at [719, 193] on div "Create a Task" at bounding box center [674, 187] width 139 height 21
click at [721, 188] on div at bounding box center [730, 187] width 18 height 10
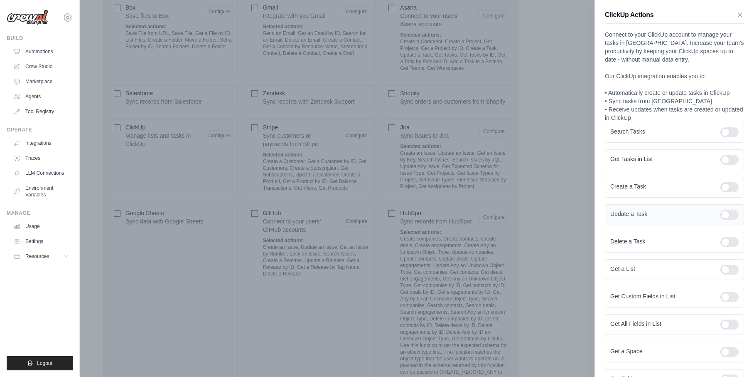
click at [721, 216] on div at bounding box center [730, 214] width 18 height 10
click at [722, 236] on div "Delete a Task" at bounding box center [674, 241] width 139 height 21
click at [722, 242] on div at bounding box center [730, 242] width 18 height 10
click at [724, 261] on div "Get a List" at bounding box center [674, 269] width 139 height 21
click at [719, 281] on form "Search Tasks Get Tasks in List Create a Task Update a Task Delete a Task Get a …" at bounding box center [674, 269] width 139 height 295
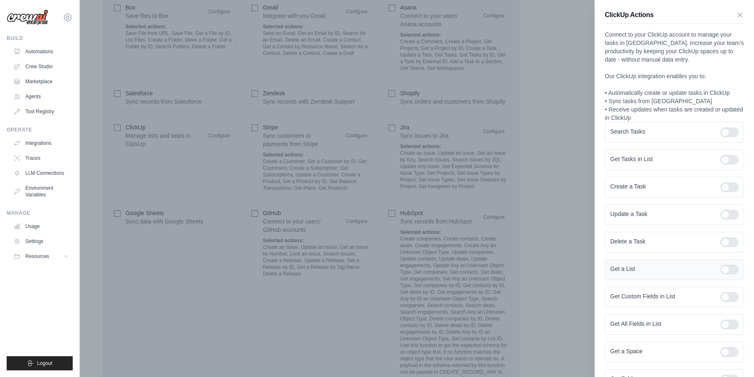
click at [721, 274] on div at bounding box center [730, 269] width 18 height 10
click at [722, 296] on div at bounding box center [730, 297] width 18 height 10
click at [724, 320] on div at bounding box center [730, 324] width 18 height 10
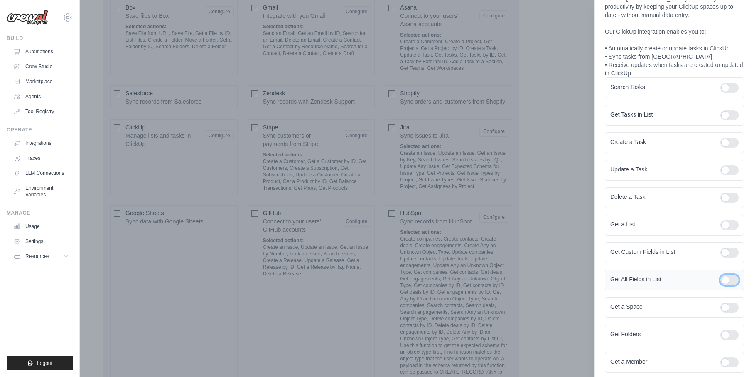
scroll to position [88, 0]
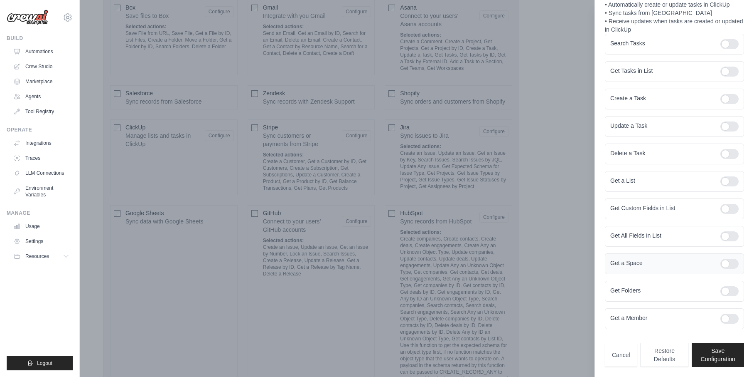
click at [721, 264] on div at bounding box center [730, 264] width 18 height 10
click at [723, 289] on div at bounding box center [730, 291] width 18 height 10
click at [721, 319] on div at bounding box center [730, 318] width 18 height 10
click at [702, 357] on button "Save Configuration" at bounding box center [718, 354] width 52 height 24
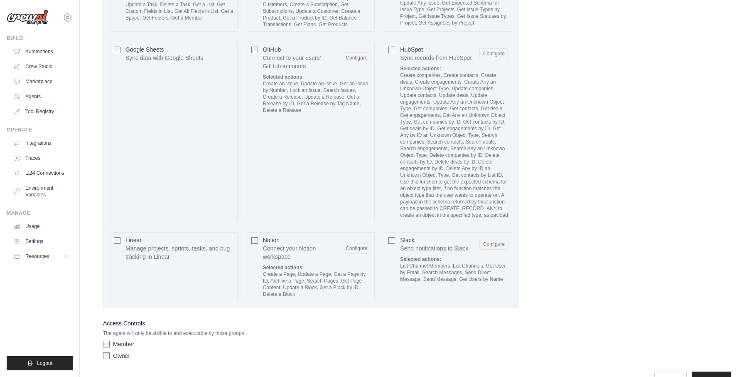
scroll to position [694, 0]
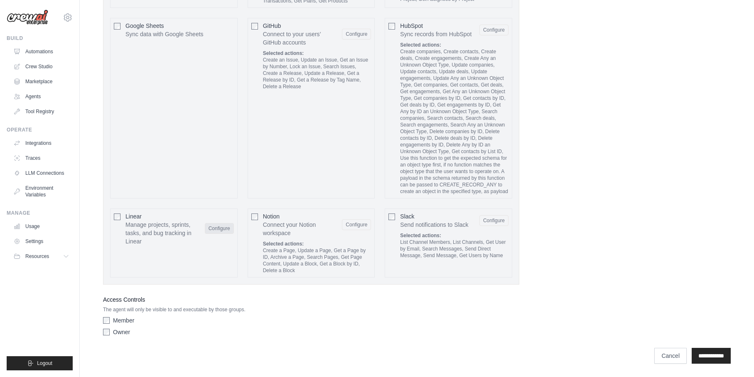
click at [217, 231] on button "Configure" at bounding box center [219, 228] width 29 height 11
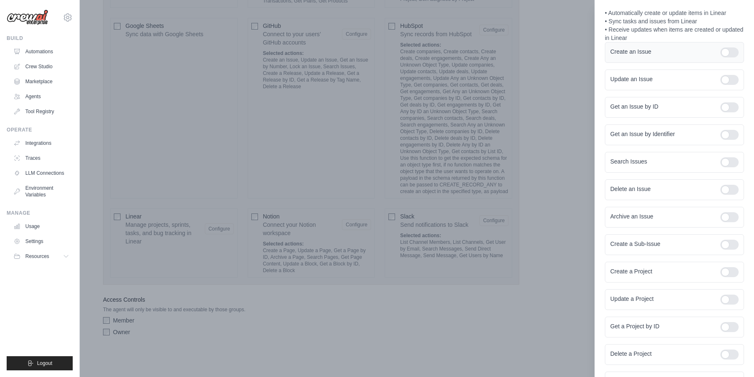
click at [717, 57] on div "Create an Issue" at bounding box center [674, 52] width 139 height 21
click at [721, 54] on div at bounding box center [730, 52] width 18 height 10
click at [721, 84] on div at bounding box center [730, 80] width 18 height 10
click at [726, 107] on div at bounding box center [730, 107] width 18 height 10
click at [723, 132] on div at bounding box center [730, 135] width 18 height 10
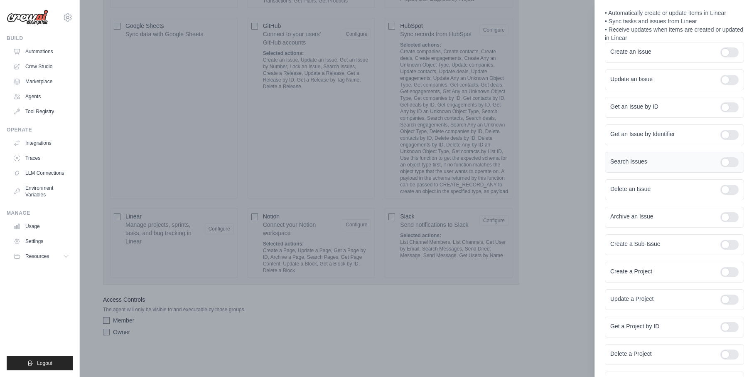
click at [721, 164] on div at bounding box center [730, 162] width 18 height 10
drag, startPoint x: 724, startPoint y: 195, endPoint x: 723, endPoint y: 200, distance: 6.0
click at [723, 200] on form "Create an Issue Update an Issue Get an Issue by ID Get an Issue by Identifier S…" at bounding box center [674, 217] width 139 height 350
click at [721, 219] on div at bounding box center [730, 217] width 18 height 10
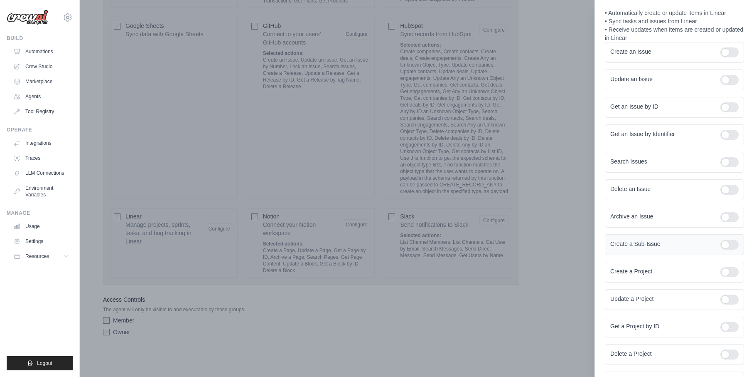
click at [721, 248] on div at bounding box center [730, 244] width 18 height 10
click at [719, 206] on form "Create an Issue Update an Issue Get an Issue by ID Get an Issue by Identifier S…" at bounding box center [674, 217] width 139 height 350
click at [723, 215] on div at bounding box center [730, 217] width 18 height 10
click at [721, 192] on div at bounding box center [730, 190] width 18 height 10
click at [721, 271] on div at bounding box center [730, 272] width 18 height 10
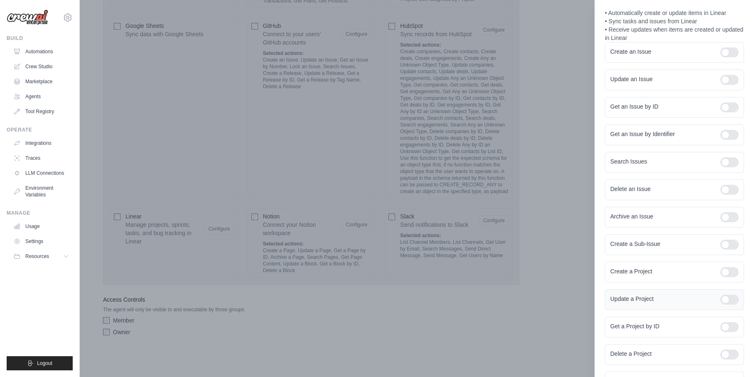
click at [717, 291] on div "Update a Project" at bounding box center [674, 299] width 139 height 21
click at [721, 298] on div at bounding box center [730, 299] width 18 height 10
click at [717, 320] on div "Get a Project by ID" at bounding box center [674, 326] width 139 height 21
click at [721, 328] on div at bounding box center [730, 327] width 18 height 10
click at [721, 354] on div at bounding box center [730, 354] width 18 height 10
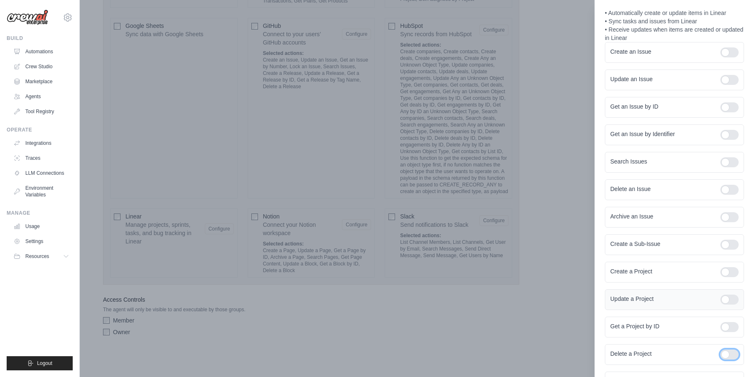
scroll to position [151, 0]
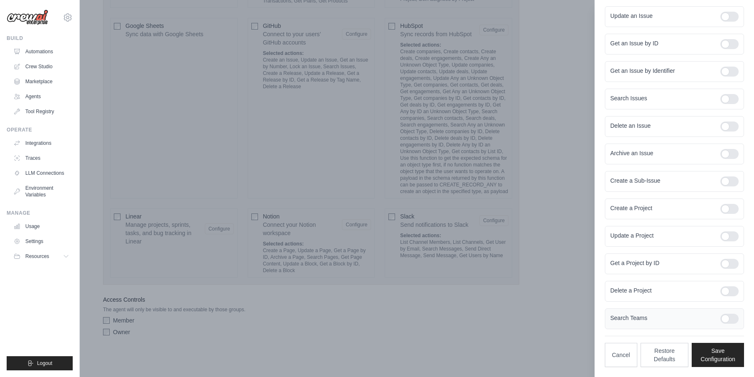
click at [721, 320] on div at bounding box center [730, 318] width 18 height 10
click at [710, 357] on button "Save Configuration" at bounding box center [718, 354] width 52 height 24
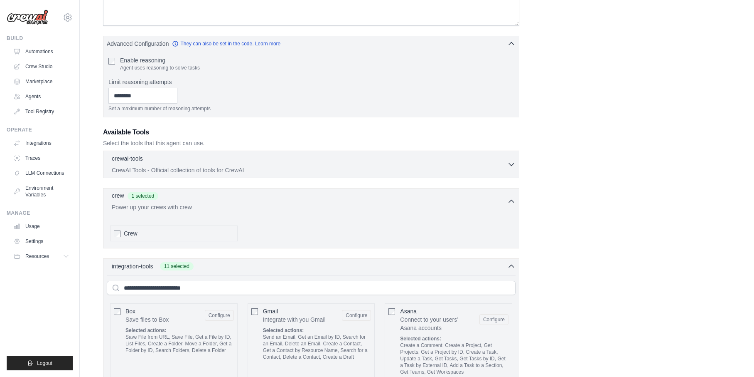
scroll to position [187, 0]
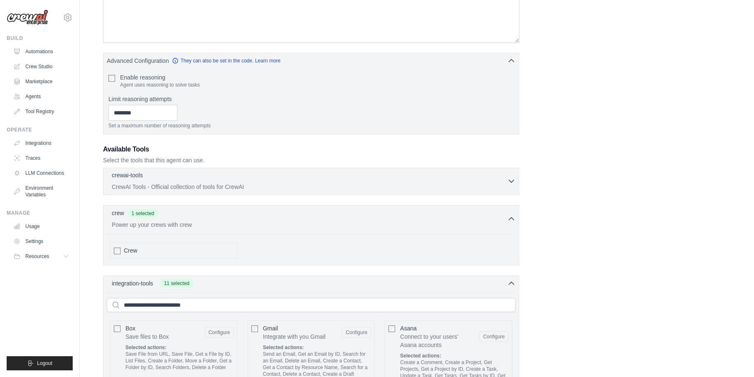
click at [478, 182] on p "CrewAI Tools - Official collection of tools for CrewAI" at bounding box center [310, 186] width 396 height 8
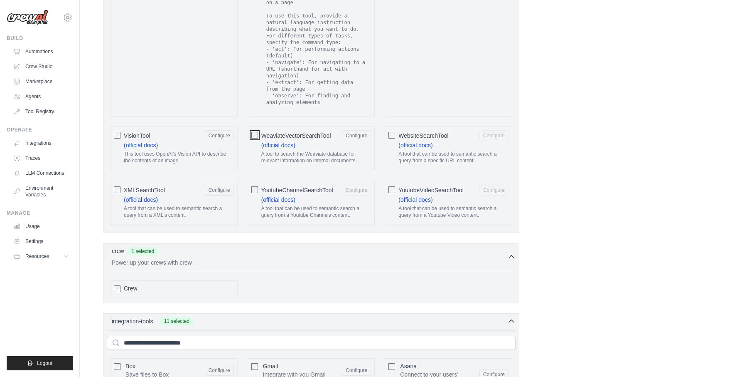
scroll to position [1559, 0]
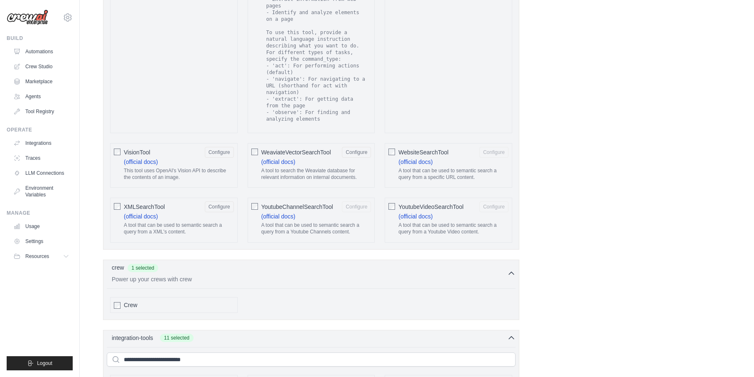
click at [396, 146] on div "WebsiteSearchTool Configure (official docs) A tool that can be used to semantic…" at bounding box center [449, 165] width 128 height 44
click at [249, 204] on div "YoutubeChannelSearchTool Configure (official docs) A tool that can be used to s…" at bounding box center [312, 219] width 128 height 44
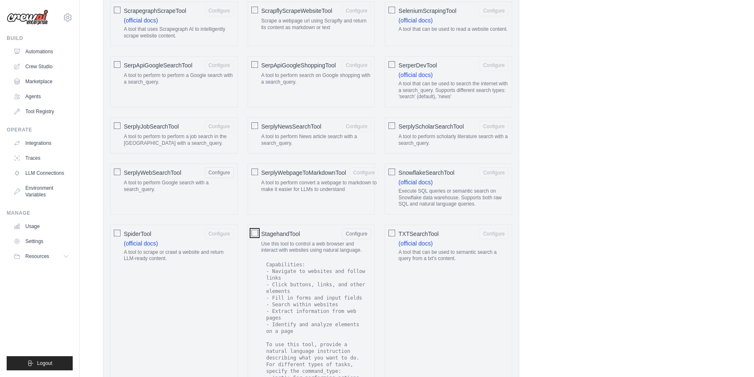
scroll to position [1184, 0]
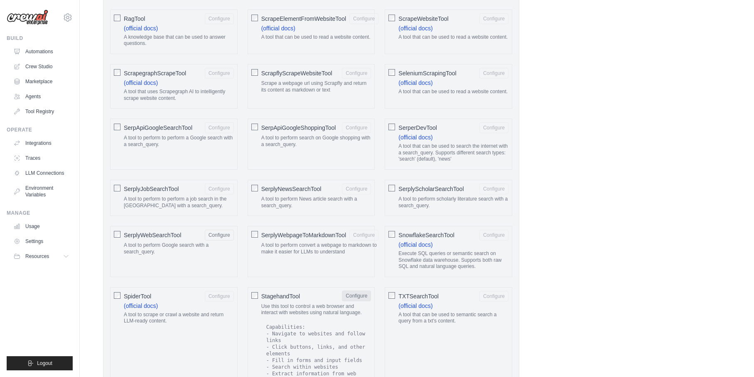
click at [352, 298] on button "Configure" at bounding box center [356, 295] width 29 height 11
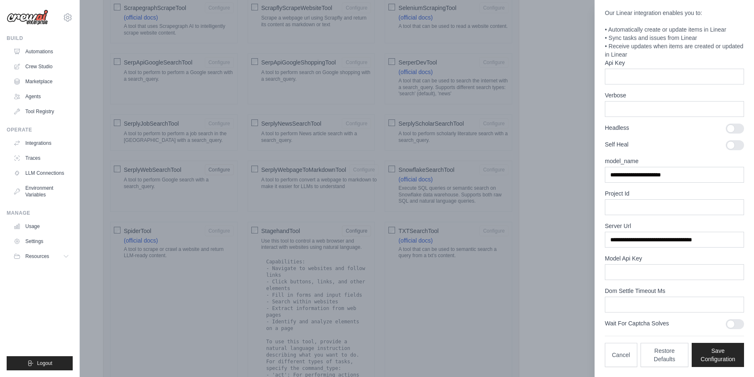
scroll to position [1309, 0]
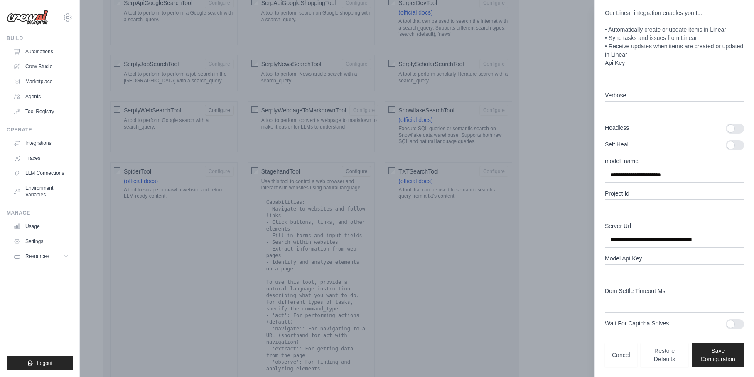
click at [298, 259] on div at bounding box center [377, 188] width 754 height 377
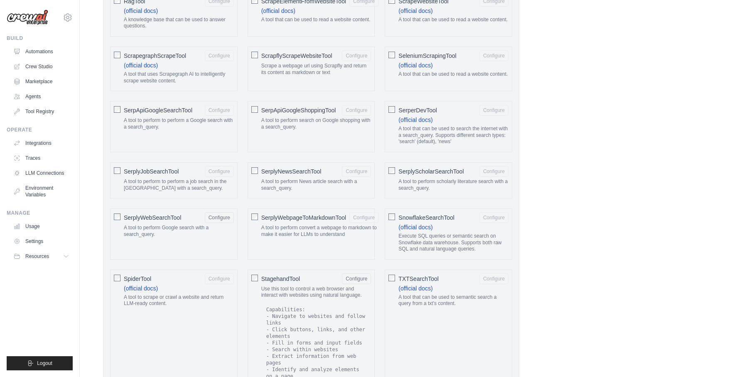
scroll to position [1122, 0]
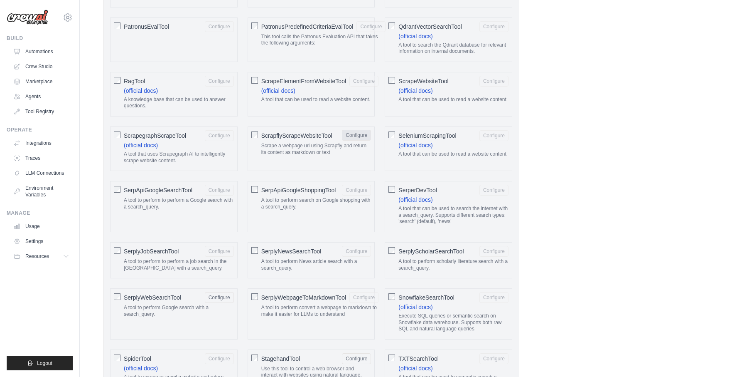
click at [351, 135] on button "Configure" at bounding box center [356, 135] width 29 height 11
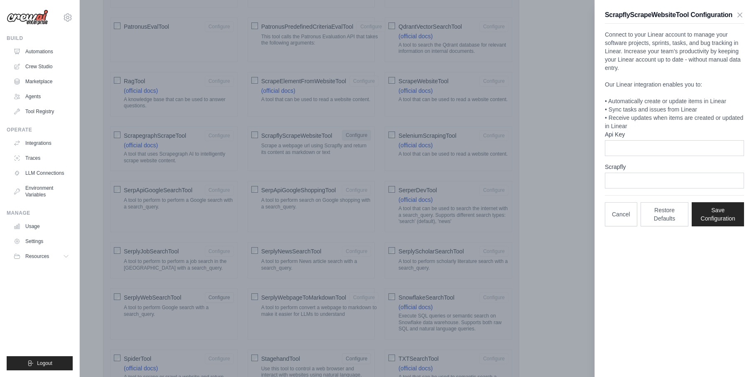
scroll to position [0, 0]
click at [419, 193] on div at bounding box center [377, 188] width 754 height 377
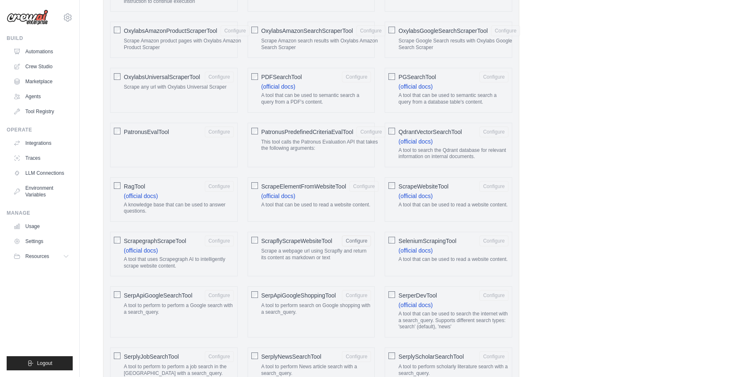
scroll to position [997, 0]
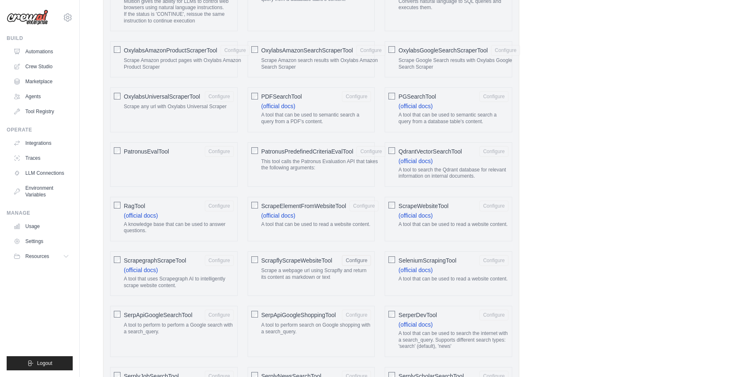
click at [113, 261] on div "ScrapegraphScrapeTool Configure (official docs) A tool that uses Scrapegraph AI…" at bounding box center [174, 273] width 128 height 44
click at [113, 257] on div "ScrapegraphScrapeTool Configure (official docs) A tool that uses Scrapegraph AI…" at bounding box center [174, 273] width 128 height 44
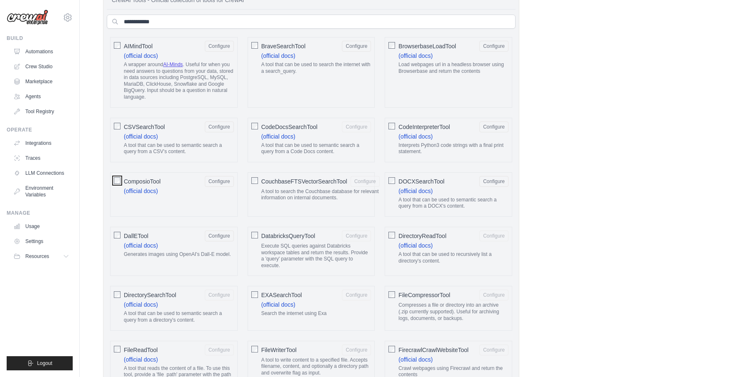
scroll to position [436, 0]
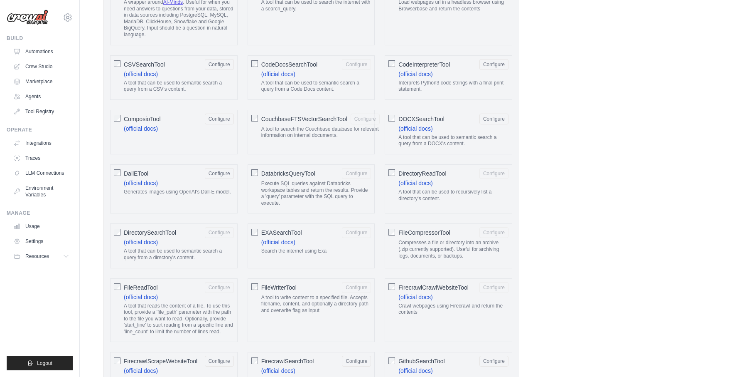
click at [389, 282] on div at bounding box center [392, 286] width 7 height 8
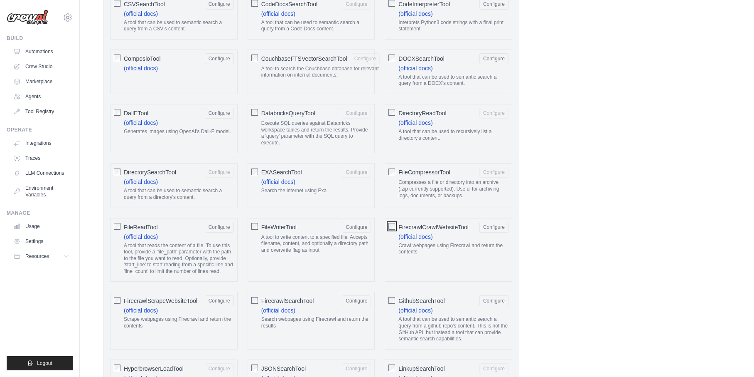
scroll to position [499, 0]
click at [494, 228] on button "Configure" at bounding box center [494, 224] width 29 height 11
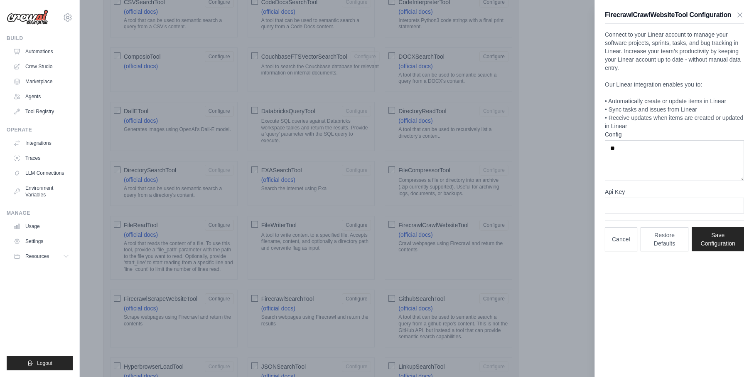
click at [559, 182] on div at bounding box center [377, 188] width 754 height 377
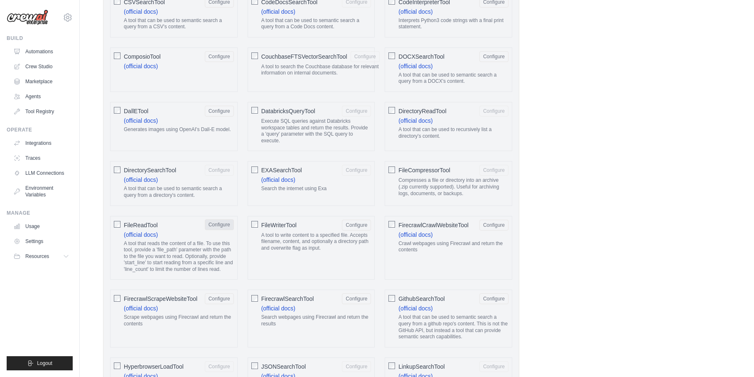
click at [221, 223] on button "Configure" at bounding box center [219, 224] width 29 height 11
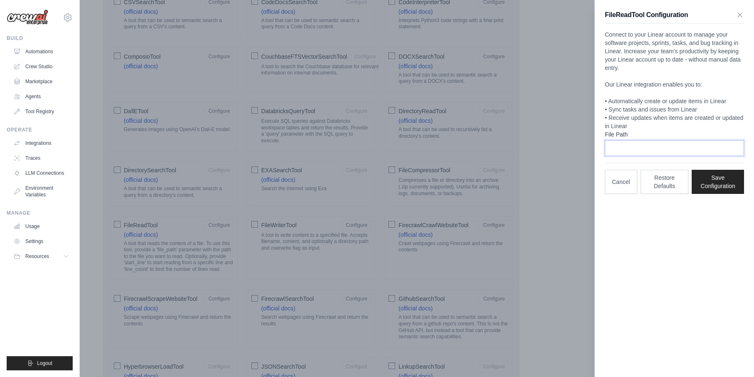
click at [676, 147] on input "File Path" at bounding box center [674, 148] width 139 height 16
click at [548, 160] on div at bounding box center [377, 188] width 754 height 377
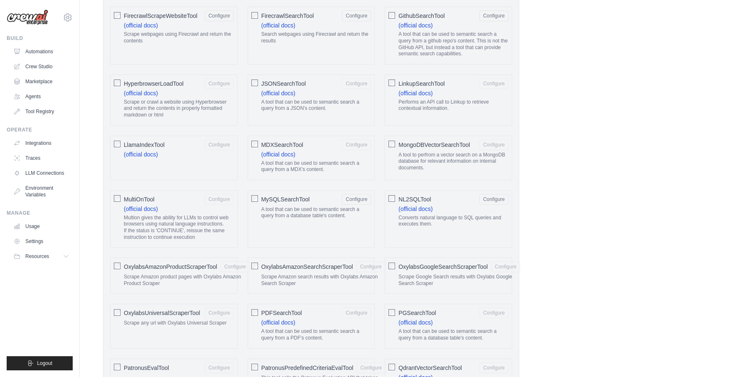
scroll to position [0, 0]
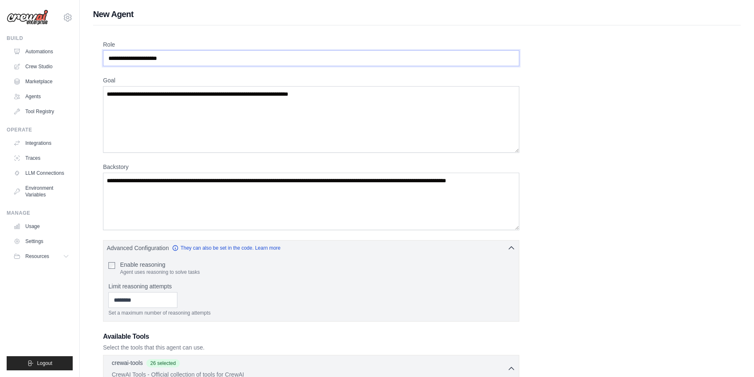
click at [322, 53] on input "Role" at bounding box center [311, 58] width 416 height 16
click at [190, 196] on textarea "Backstory" at bounding box center [311, 200] width 416 height 57
click at [290, 225] on textarea "Backstory" at bounding box center [311, 200] width 416 height 57
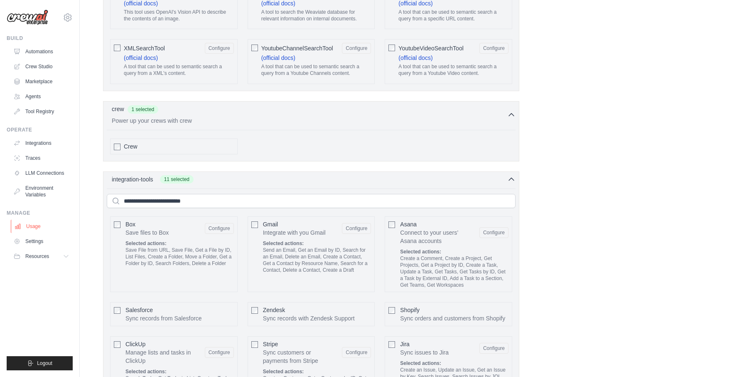
scroll to position [1692, 0]
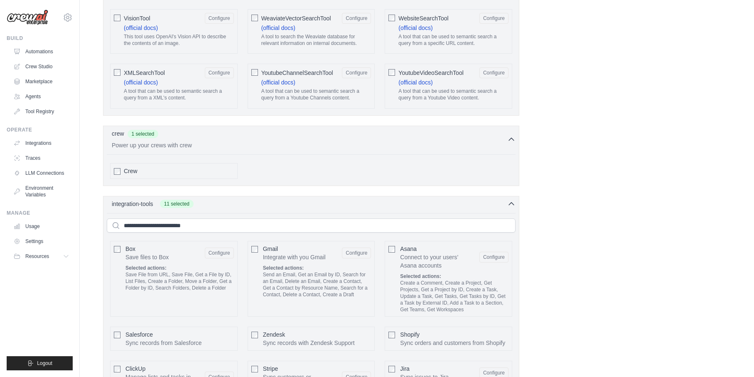
drag, startPoint x: 43, startPoint y: 137, endPoint x: 20, endPoint y: 288, distance: 152.2
click at [20, 288] on ul "Build Automations Crew Studio Marketplace Agents" at bounding box center [40, 202] width 66 height 335
click at [66, 258] on icon at bounding box center [67, 256] width 7 height 7
click at [67, 254] on icon at bounding box center [67, 256] width 7 height 7
drag, startPoint x: 730, startPoint y: 1, endPoint x: 648, endPoint y: 149, distance: 169.1
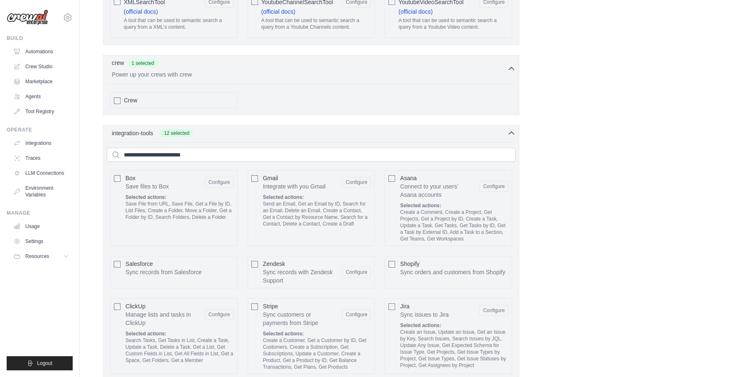
scroll to position [1701, 0]
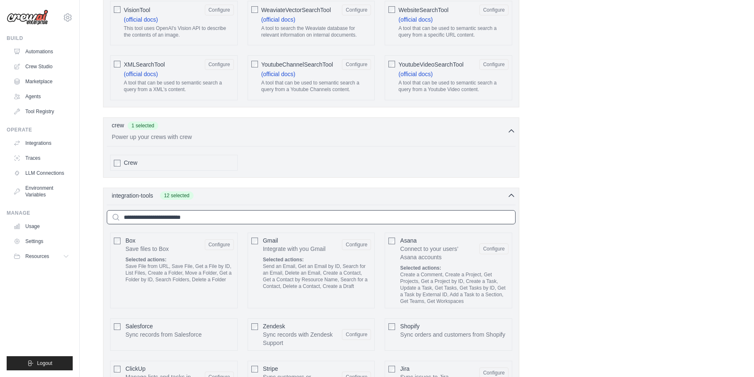
click at [255, 211] on input "text" at bounding box center [311, 217] width 409 height 14
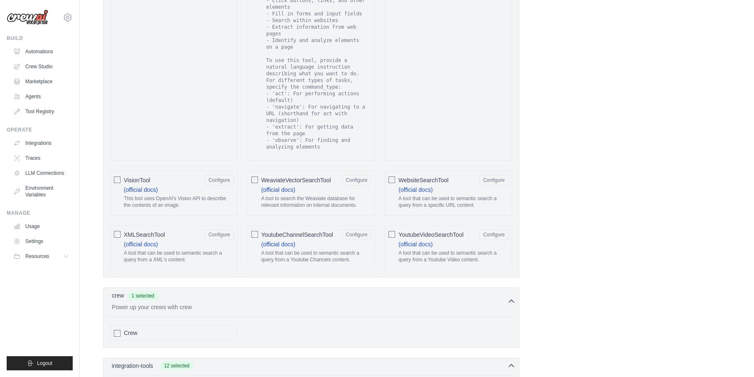
scroll to position [1451, 0]
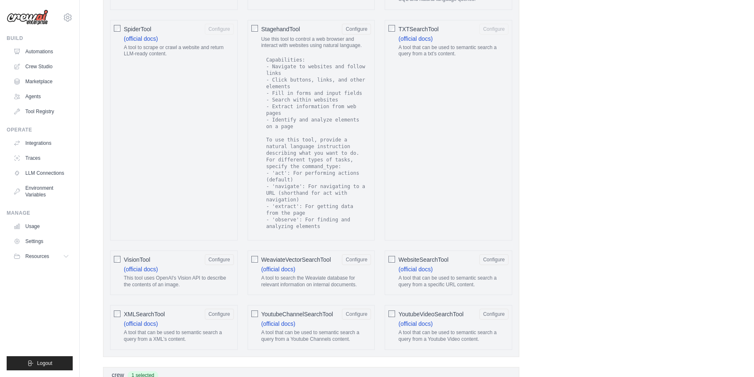
drag, startPoint x: 217, startPoint y: 275, endPoint x: 525, endPoint y: 268, distance: 308.4
drag, startPoint x: 525, startPoint y: 268, endPoint x: 591, endPoint y: 318, distance: 82.0
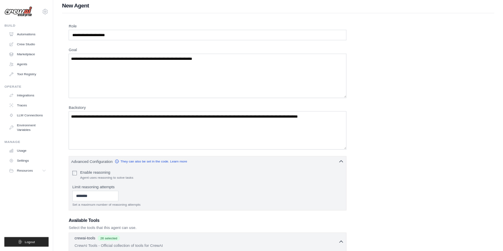
scroll to position [0, 0]
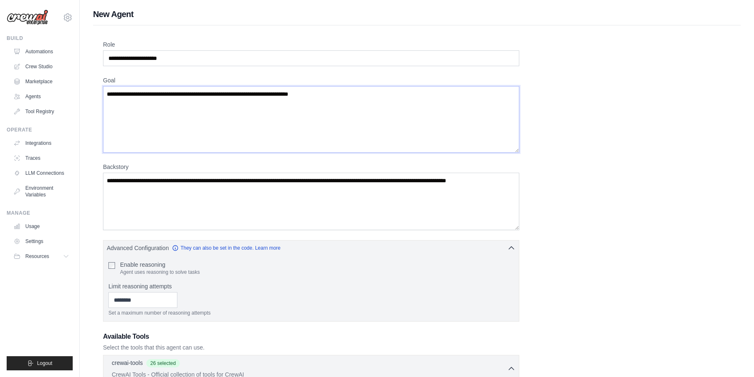
click at [248, 129] on textarea "Goal" at bounding box center [311, 119] width 416 height 66
paste textarea "**********"
type textarea "**********"
click at [249, 59] on input "Role" at bounding box center [311, 58] width 416 height 16
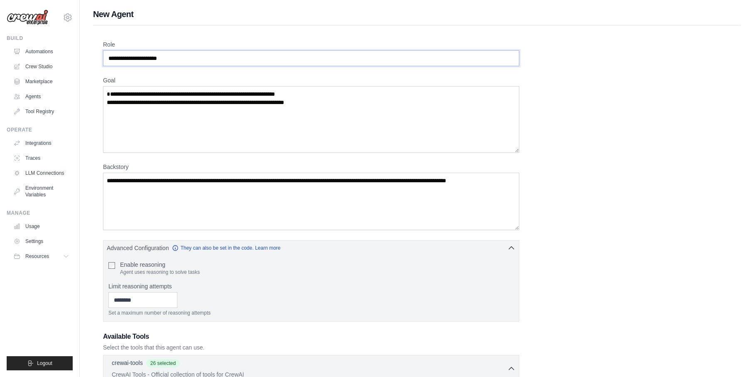
paste input "**********"
drag, startPoint x: 136, startPoint y: 57, endPoint x: 50, endPoint y: 65, distance: 86.8
click at [129, 58] on input "**********" at bounding box center [311, 58] width 416 height 16
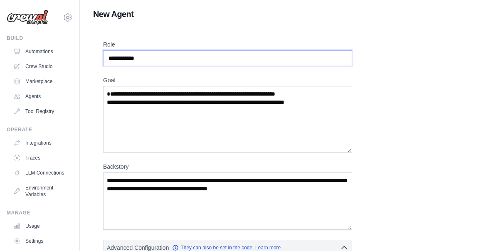
type input "**********"
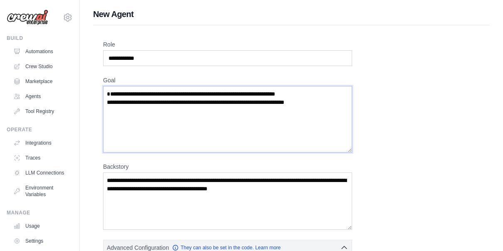
click at [170, 123] on textarea "**********" at bounding box center [227, 119] width 249 height 66
click at [318, 117] on textarea "**********" at bounding box center [227, 119] width 249 height 66
click at [340, 106] on textarea "**********" at bounding box center [227, 119] width 249 height 66
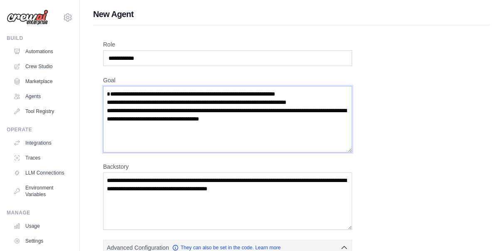
click at [113, 95] on textarea "**********" at bounding box center [227, 119] width 249 height 66
click at [315, 130] on textarea "**********" at bounding box center [227, 119] width 249 height 66
type textarea "**********"
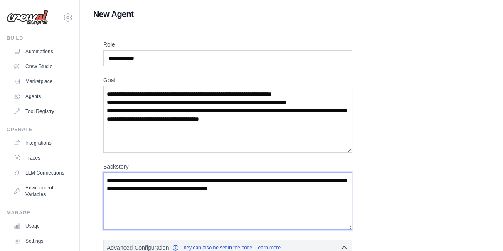
click at [146, 199] on textarea "Backstory" at bounding box center [227, 200] width 249 height 57
click at [182, 197] on textarea "Backstory" at bounding box center [227, 200] width 249 height 57
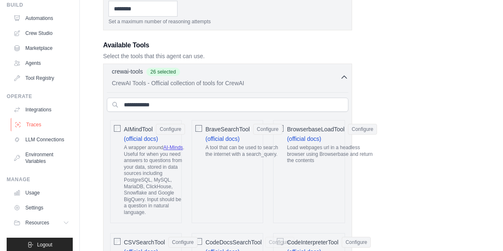
scroll to position [47, 0]
